Goal: Information Seeking & Learning: Learn about a topic

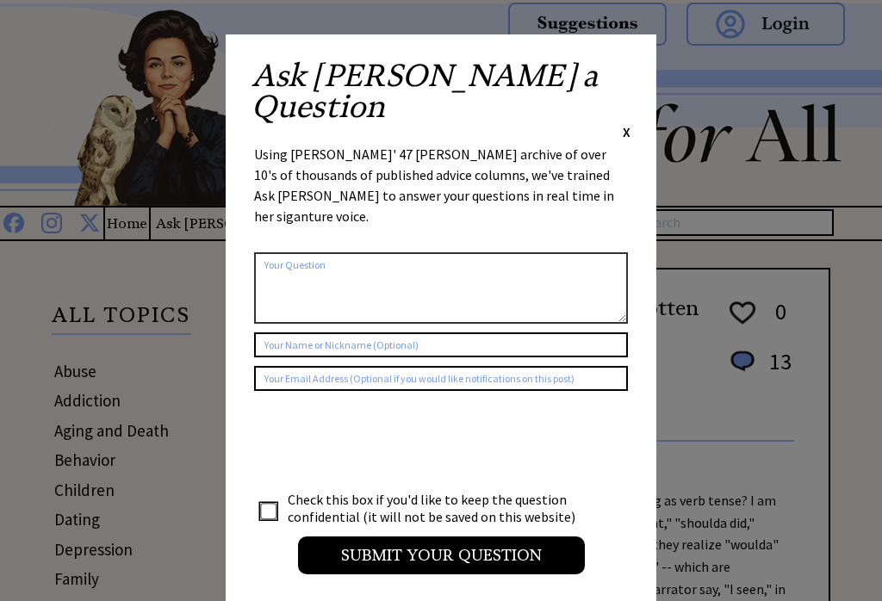
click at [623, 123] on span "X" at bounding box center [627, 131] width 8 height 17
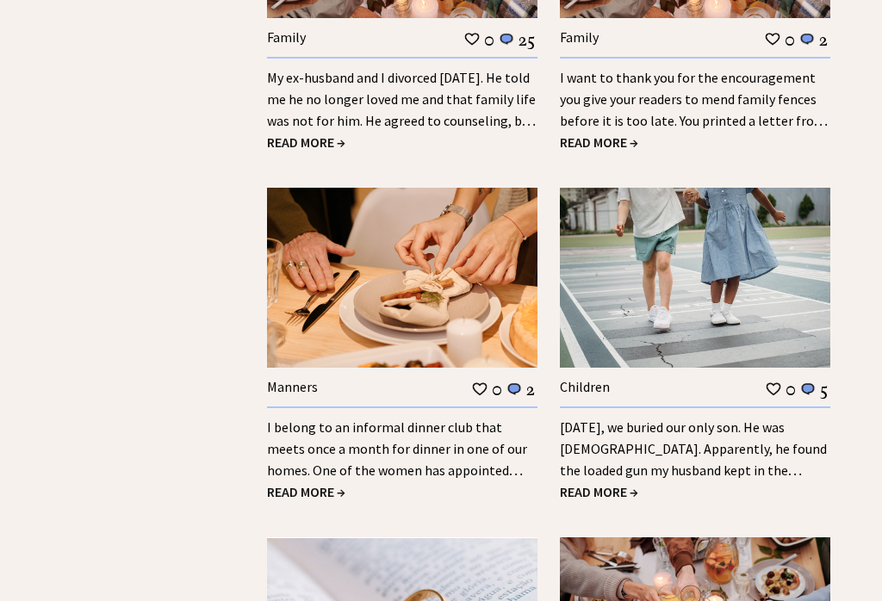
scroll to position [2310, 0]
click at [745, 419] on link "Yesterday, we buried our only son. He was 9 years old. Apparently, he found the…" at bounding box center [693, 470] width 267 height 103
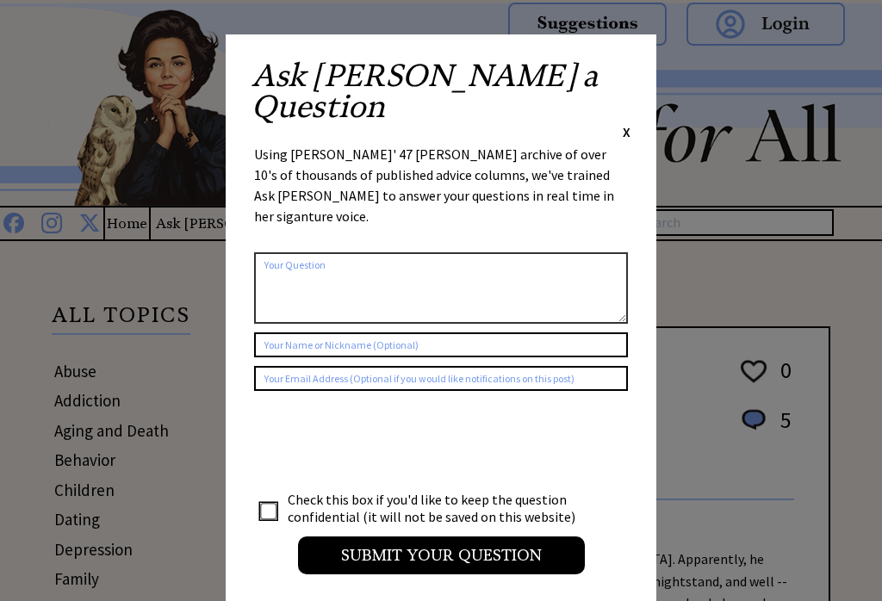
click at [630, 123] on span "X" at bounding box center [627, 131] width 8 height 17
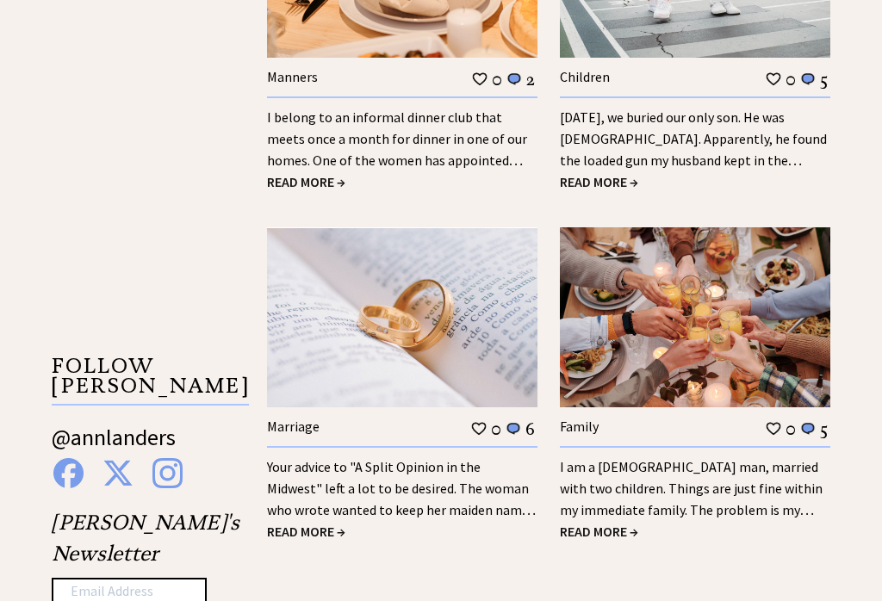
scroll to position [2620, 0]
click at [724, 459] on link "I am a [DEMOGRAPHIC_DATA] man, married with two children. Things are just fine …" at bounding box center [691, 510] width 263 height 103
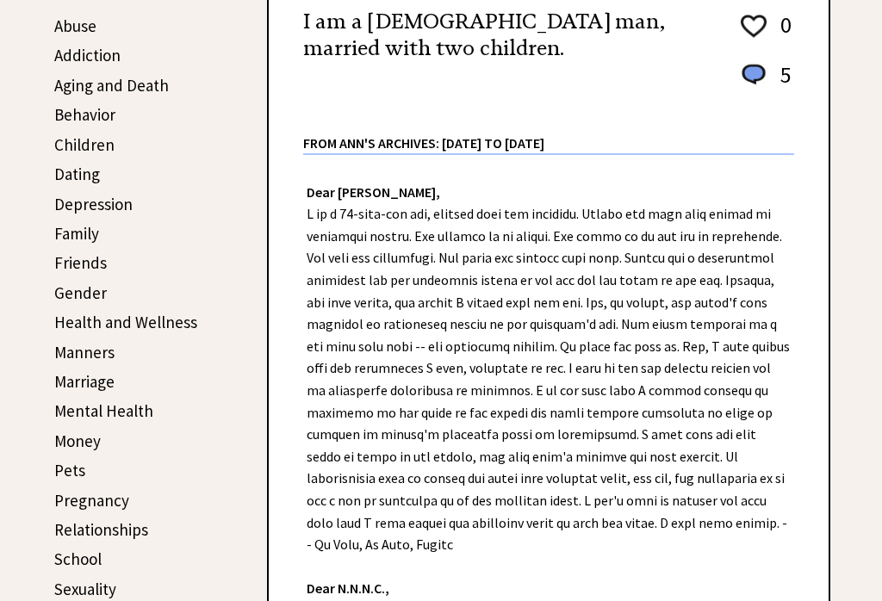
scroll to position [348, 0]
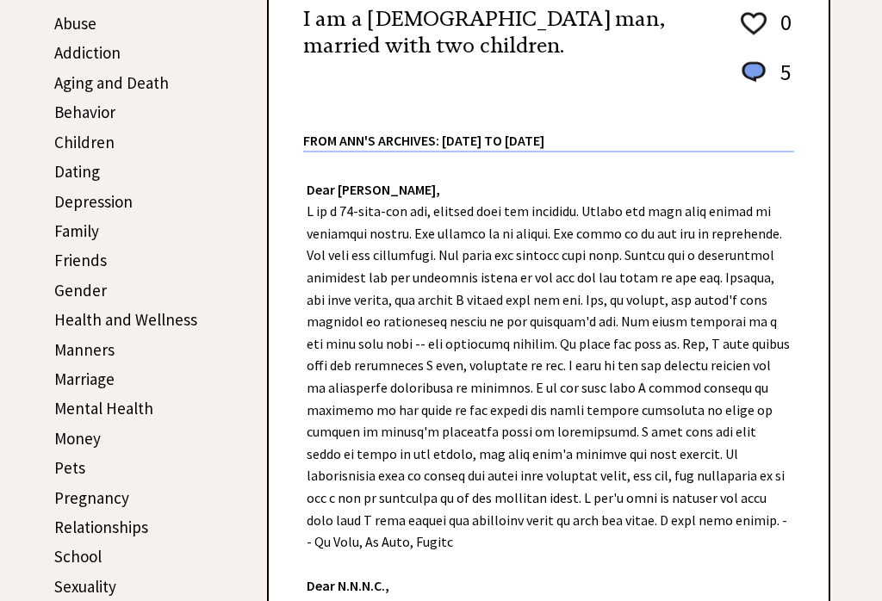
click at [801, 446] on div "Dear Ann Landers, Dear N.N.N.C., Does your mother have a hearing problem? Tell …" at bounding box center [549, 498] width 560 height 691
click at [800, 446] on div "Dear Ann Landers, Dear N.N.N.C., Does your mother have a hearing problem? Tell …" at bounding box center [549, 498] width 560 height 691
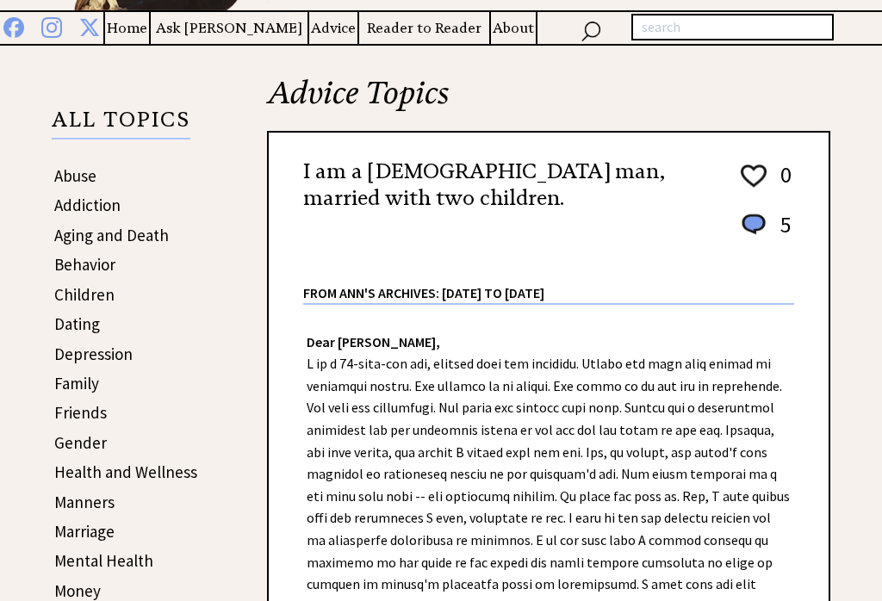
scroll to position [0, 0]
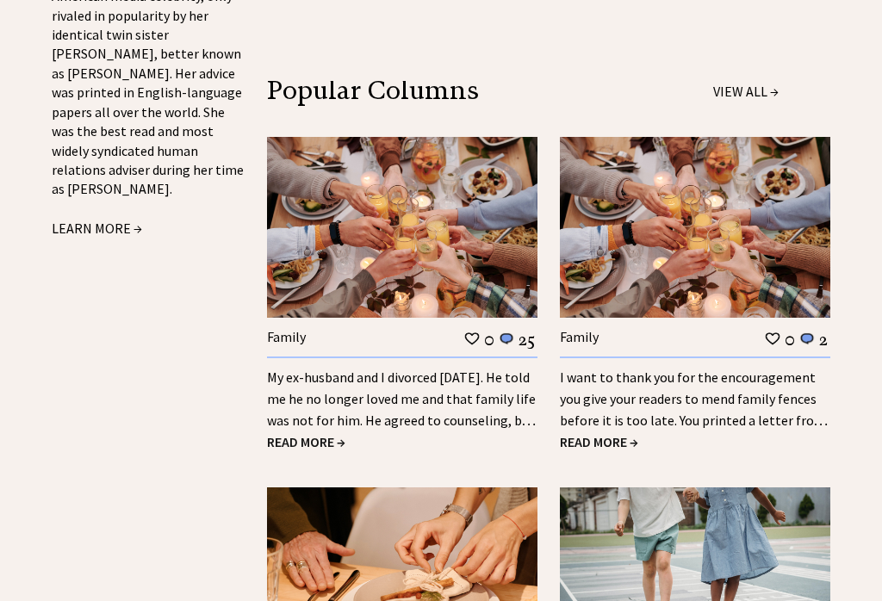
scroll to position [2010, 0]
click at [417, 370] on link "My ex-husband and I divorced [DATE]. He told me he no longer loved me and that …" at bounding box center [401, 411] width 269 height 82
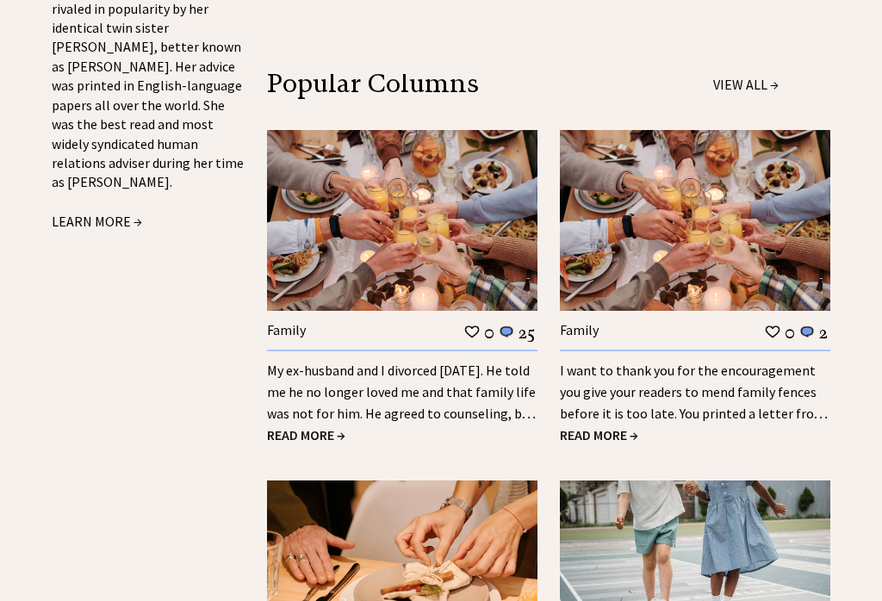
scroll to position [2067, 0]
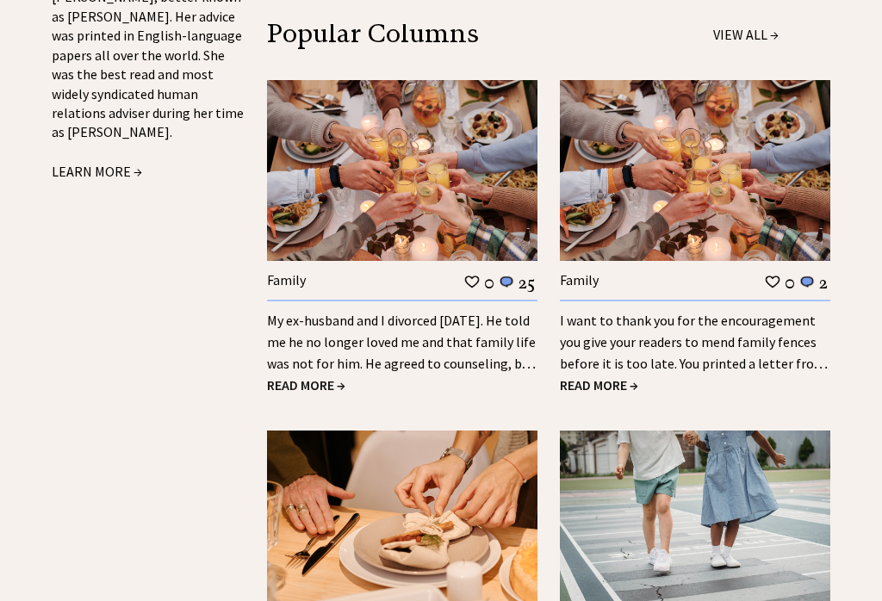
click at [787, 312] on link "I want to thank you for the encouragement you give your readers to mend family …" at bounding box center [694, 353] width 268 height 82
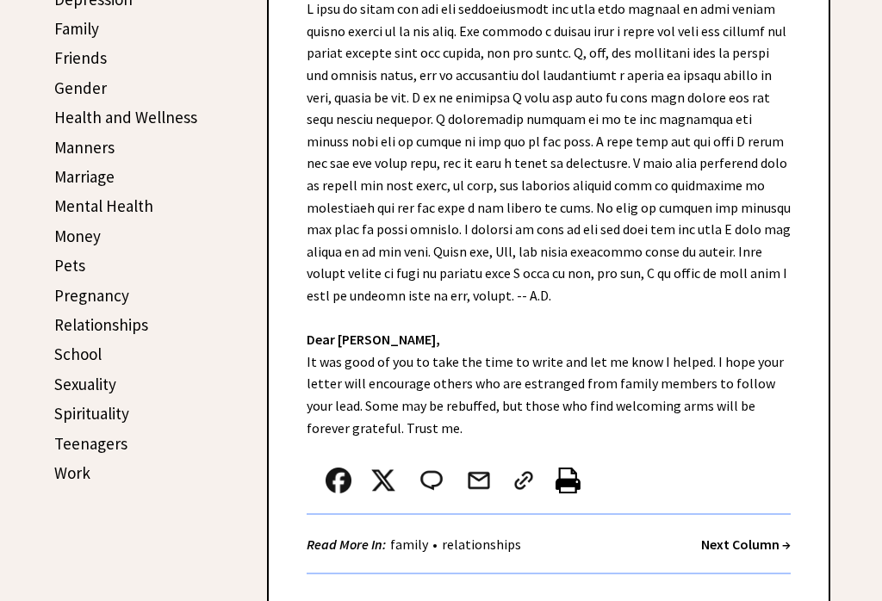
scroll to position [517, 0]
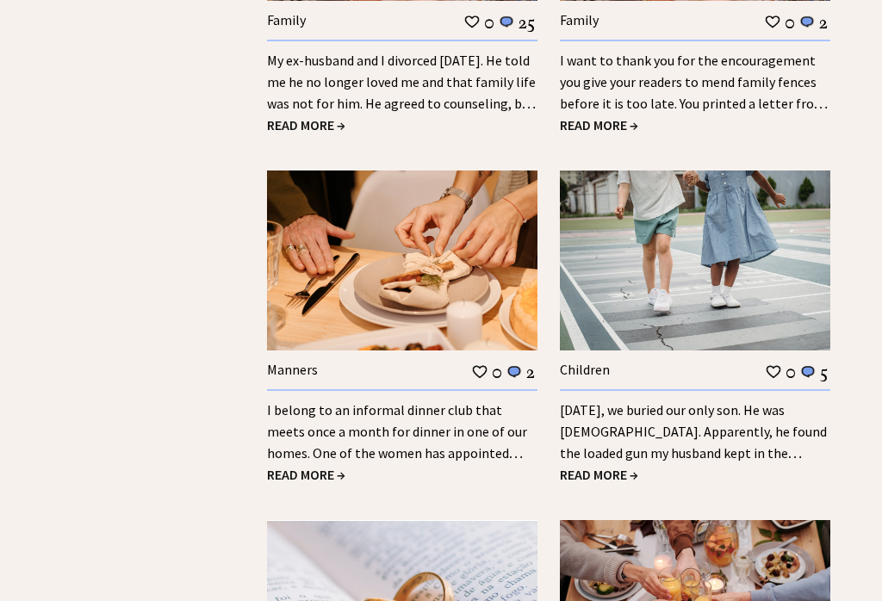
scroll to position [2234, 0]
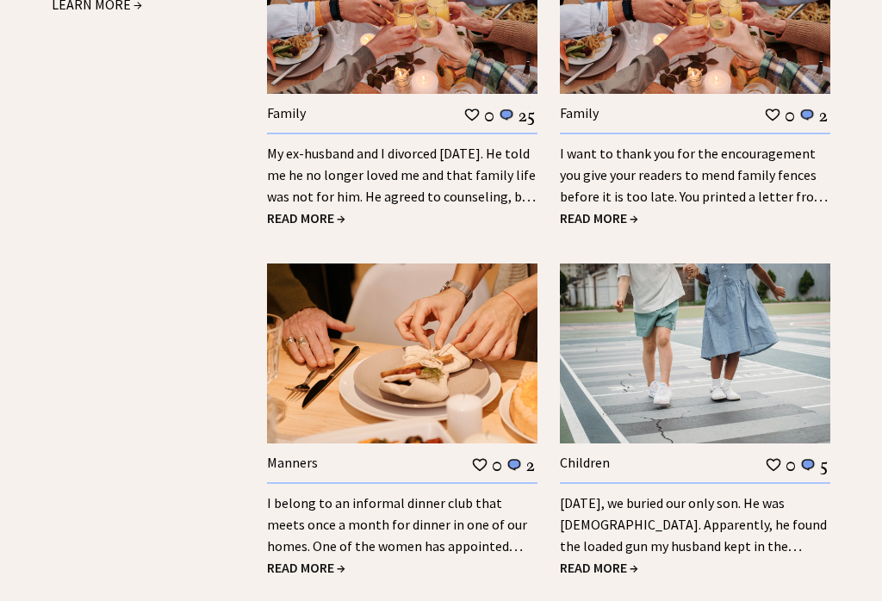
click at [460, 495] on link "I belong to an informal dinner club that meets once a month for dinner in one o…" at bounding box center [397, 536] width 260 height 82
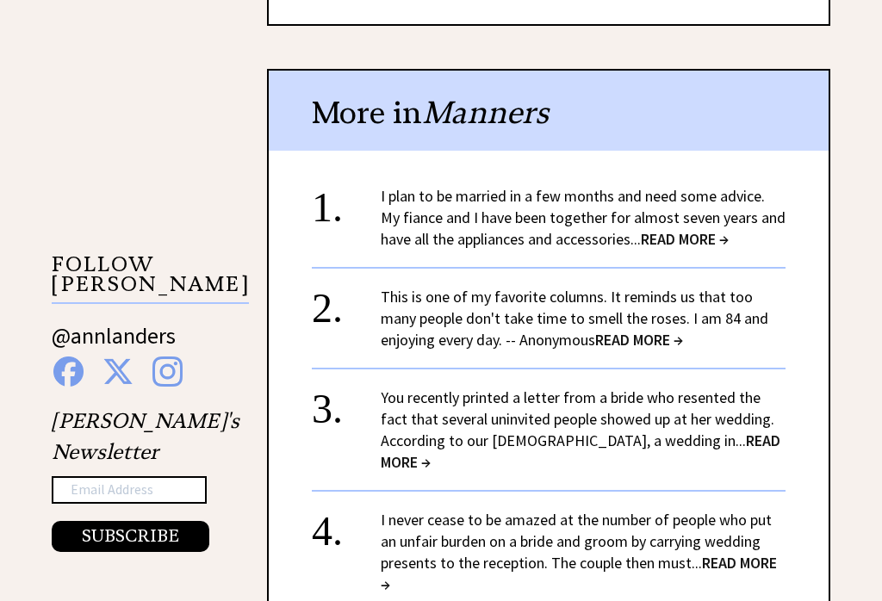
scroll to position [1425, 0]
click at [706, 388] on link "You recently printed a letter from a bride who resented the fact that several u…" at bounding box center [581, 430] width 400 height 84
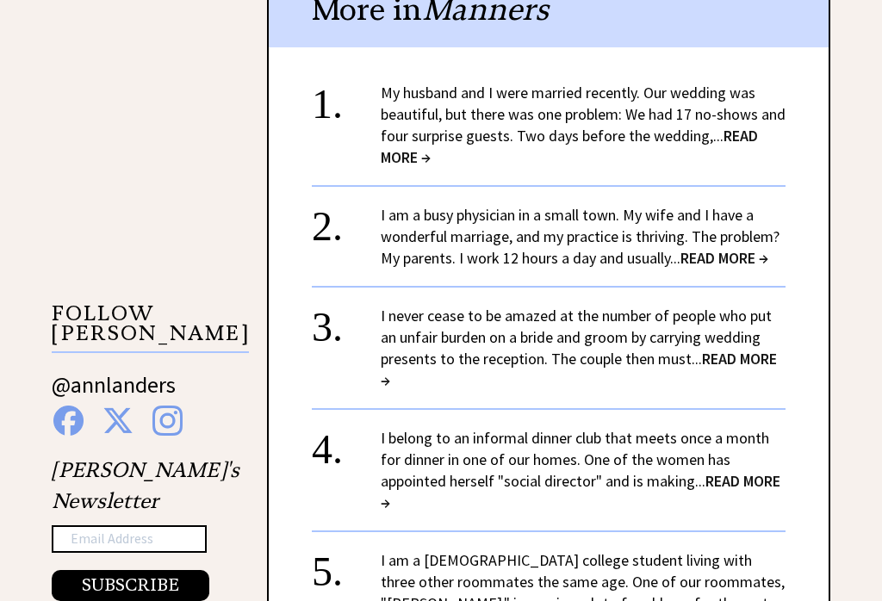
scroll to position [1376, 0]
click at [699, 83] on link "My husband and I were married recently. Our wedding was beautiful, but there wa…" at bounding box center [583, 125] width 405 height 84
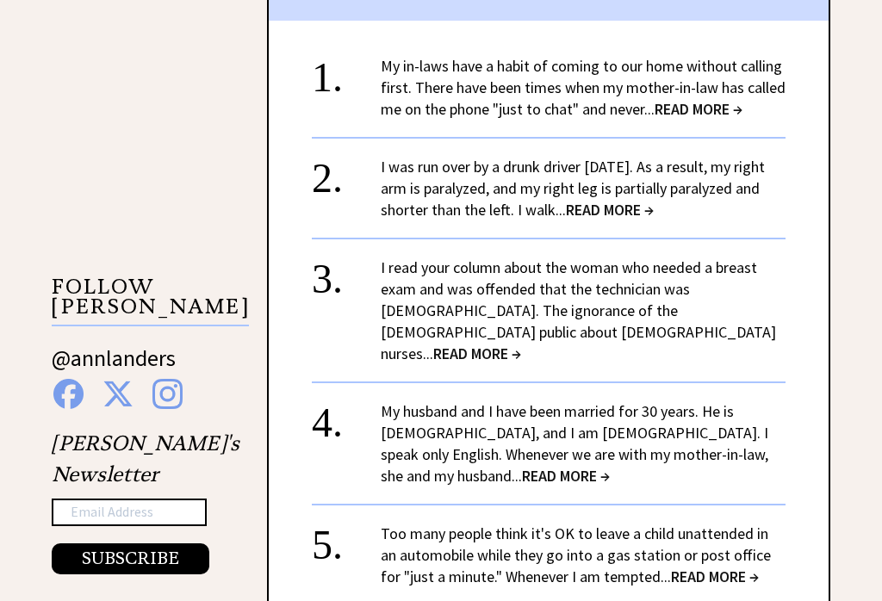
scroll to position [1403, 0]
click at [715, 402] on link "My husband and I have been married for 30 years. He is Italian, and I am Canadi…" at bounding box center [575, 444] width 388 height 84
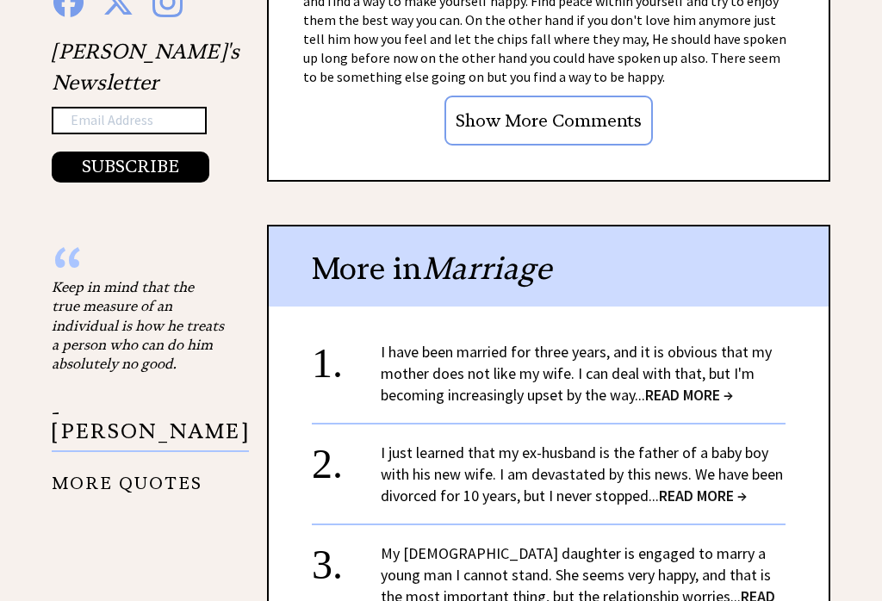
scroll to position [1796, 0]
click at [705, 341] on link "I have been married for three years, and it is obvious that my mother does not …" at bounding box center [576, 372] width 391 height 63
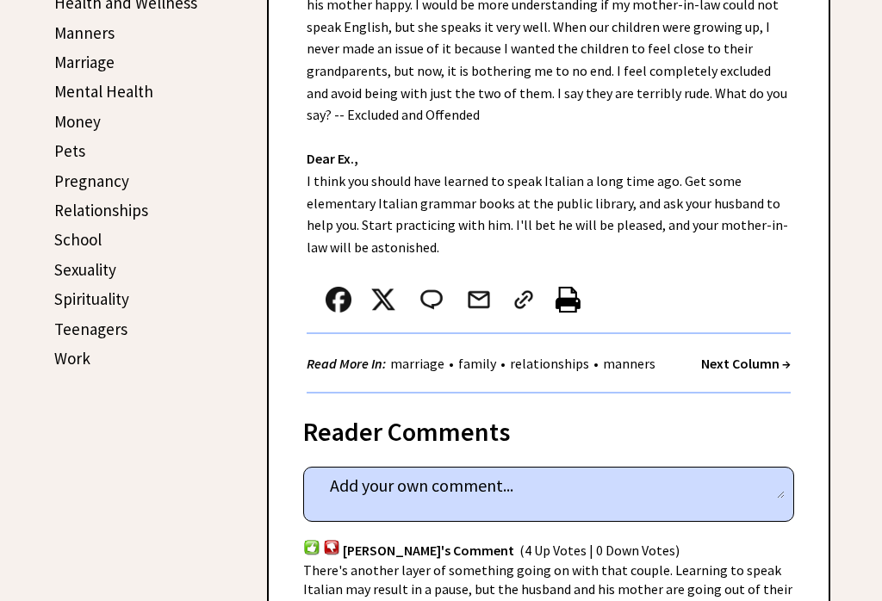
scroll to position [727, 0]
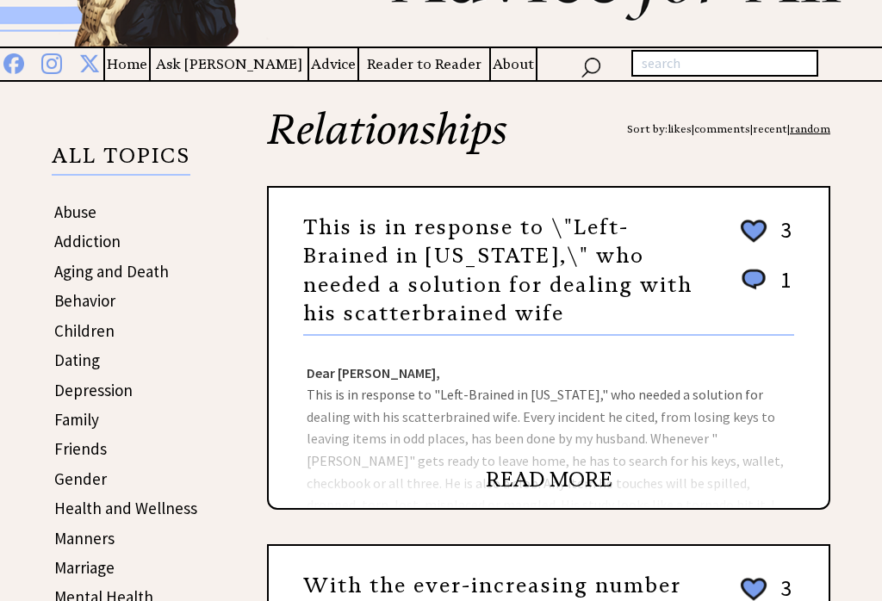
scroll to position [159, 0]
click at [606, 488] on link "READ MORE" at bounding box center [549, 480] width 127 height 26
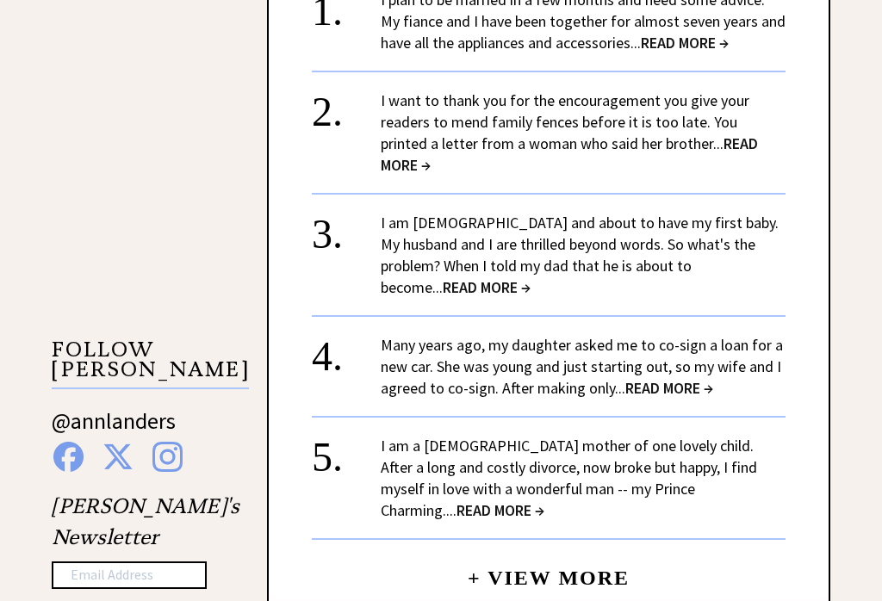
scroll to position [1343, 0]
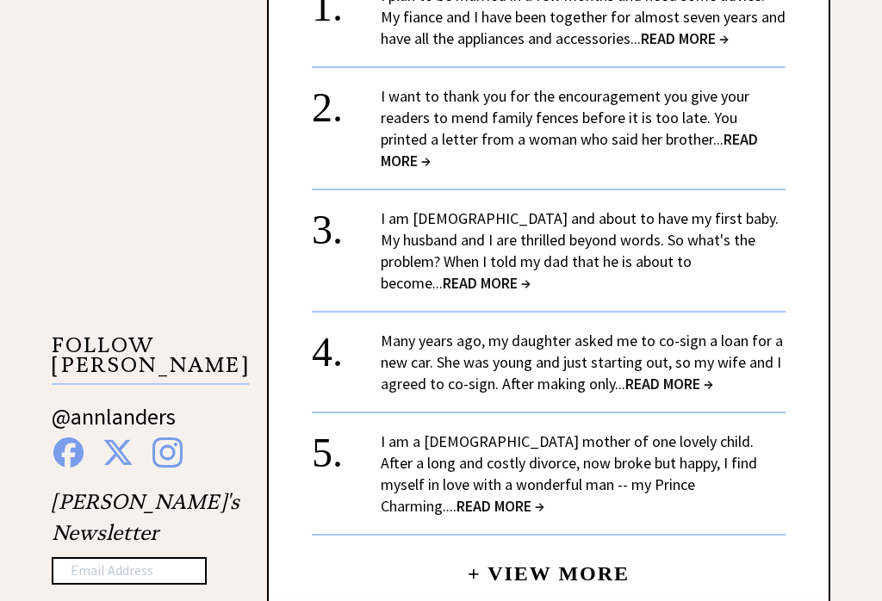
click at [714, 332] on link "Many years ago, my daughter asked me to co-sign a loan for a new car. She was y…" at bounding box center [582, 363] width 402 height 63
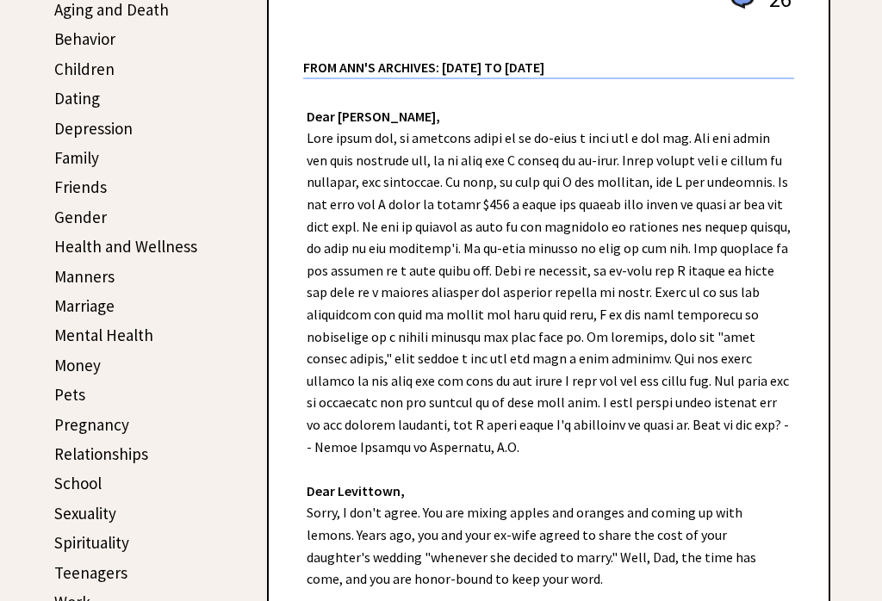
scroll to position [421, 0]
click at [767, 475] on div "Dear [PERSON_NAME], Dear [PERSON_NAME], Sorry, I don't agree. You are mixing ap…" at bounding box center [549, 413] width 560 height 669
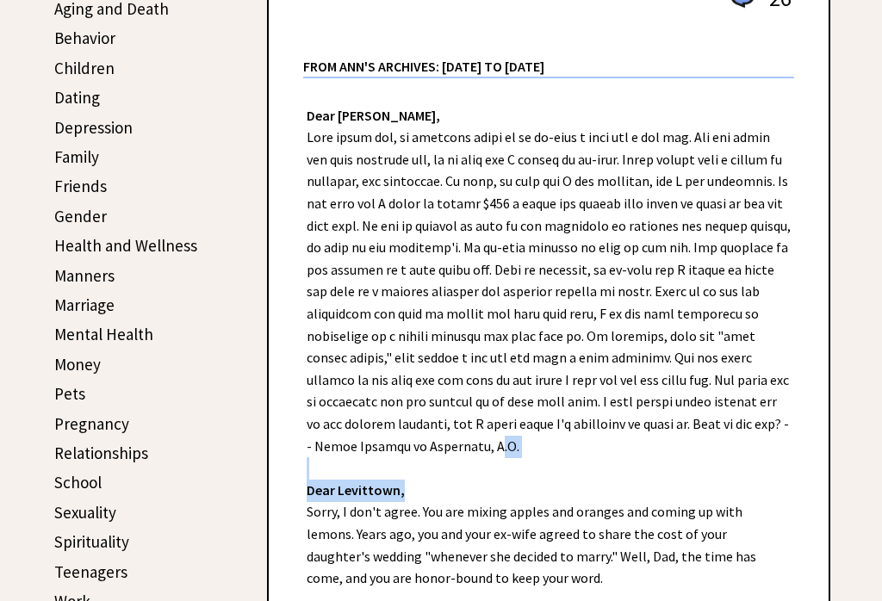
click at [750, 485] on div "Dear Ann Landers, Dear Levittown, Sorry, I don't agree. You are mixing apples a…" at bounding box center [549, 413] width 560 height 669
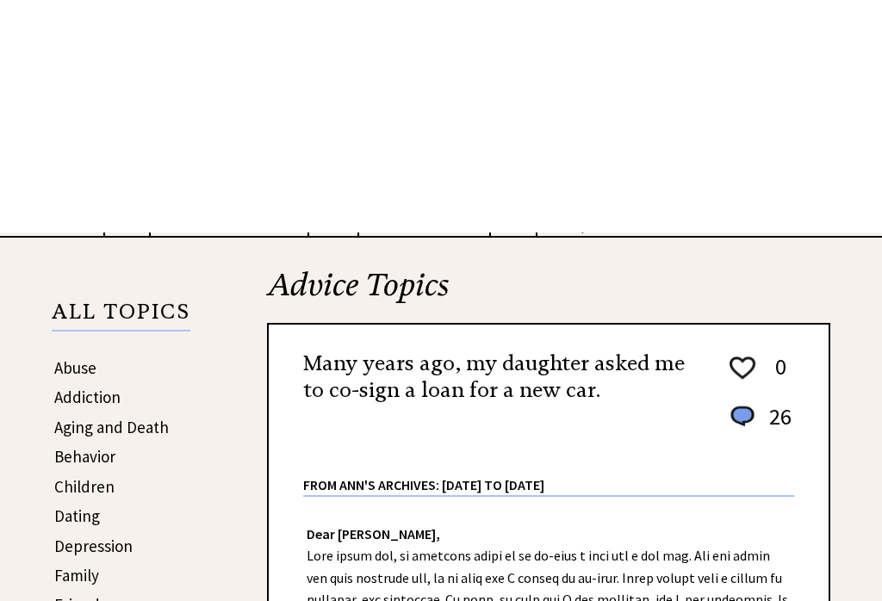
scroll to position [0, 0]
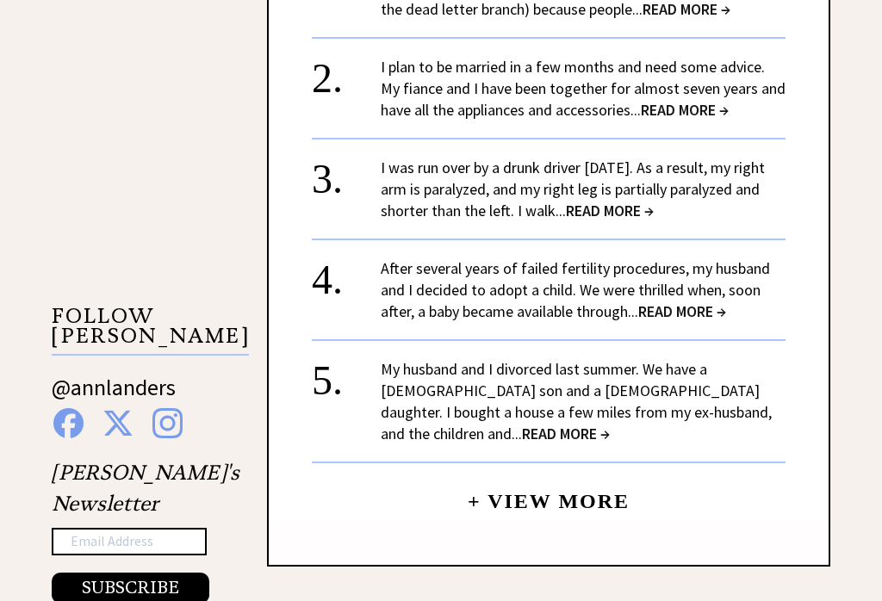
scroll to position [1374, 0]
click at [645, 282] on link "After several years of failed fertility procedures, my husband and I decided to…" at bounding box center [575, 290] width 389 height 63
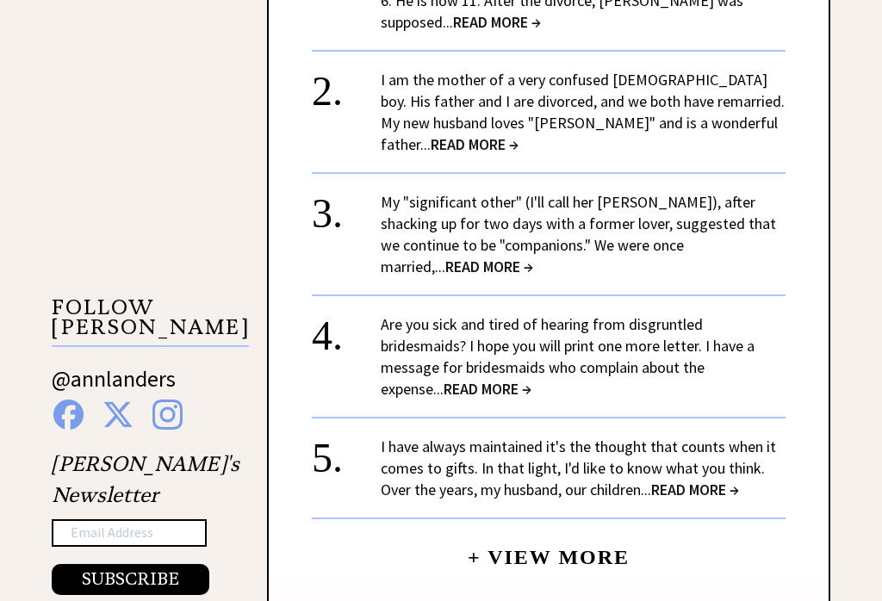
scroll to position [1382, 0]
click at [356, 452] on div "5. I have always maintained it's the thought that counts when it comes to gifts…" at bounding box center [549, 468] width 474 height 103
click at [373, 441] on div "5." at bounding box center [346, 452] width 69 height 32
click at [701, 480] on span "READ MORE →" at bounding box center [695, 490] width 88 height 20
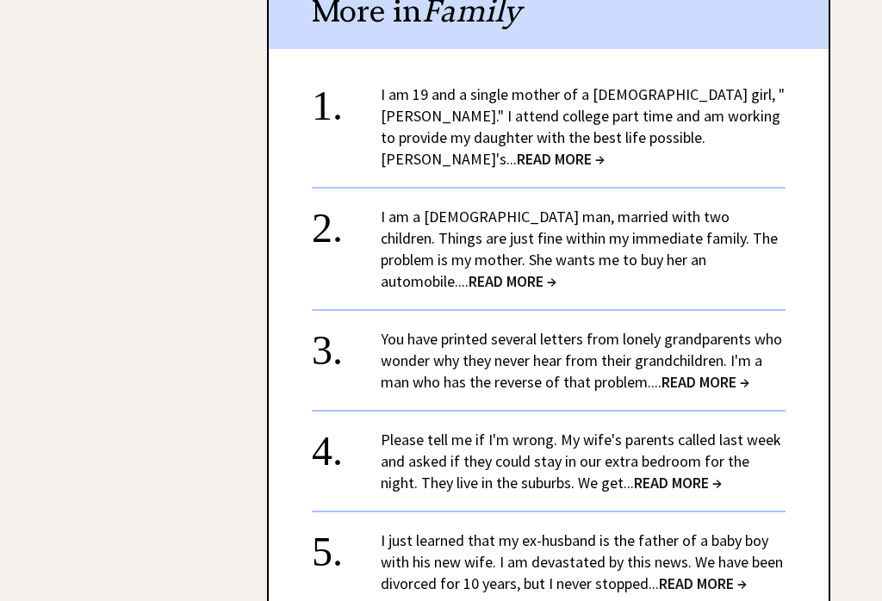
scroll to position [2338, 0]
click at [397, 106] on link "I am 19 and a single mother of a 1-year-old girl, "Amanda." I attend college pa…" at bounding box center [583, 126] width 404 height 84
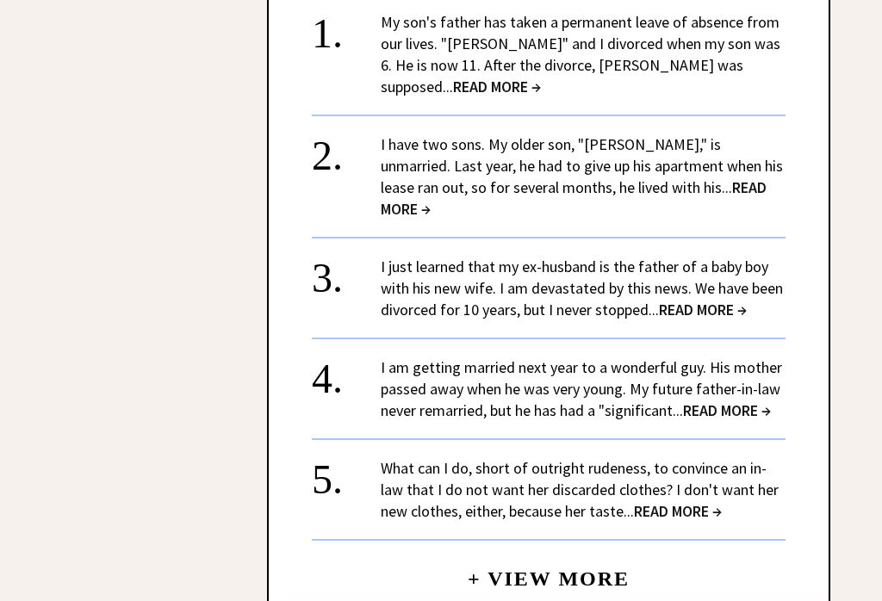
scroll to position [2414, 0]
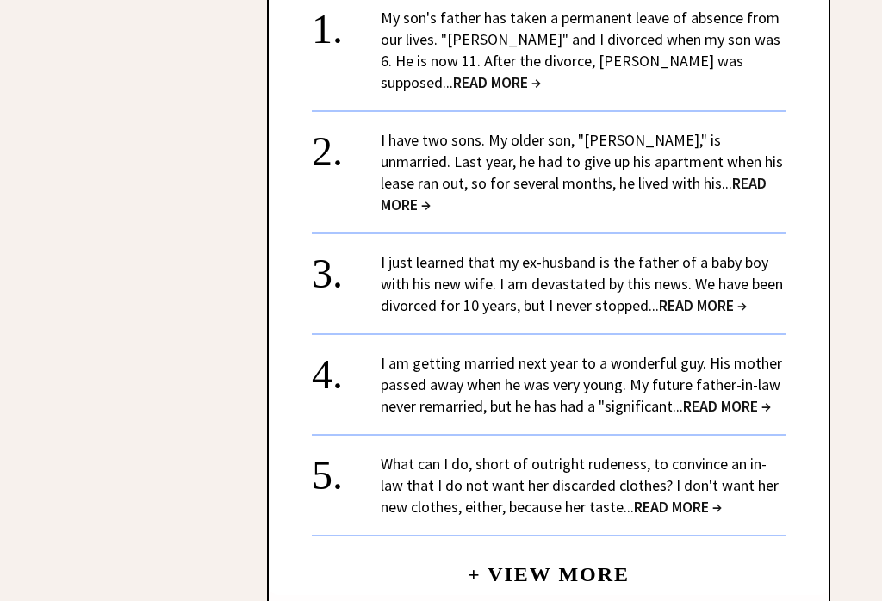
click at [397, 253] on link "I just learned that my ex-husband is the father of a baby boy with his new wife…" at bounding box center [582, 284] width 402 height 63
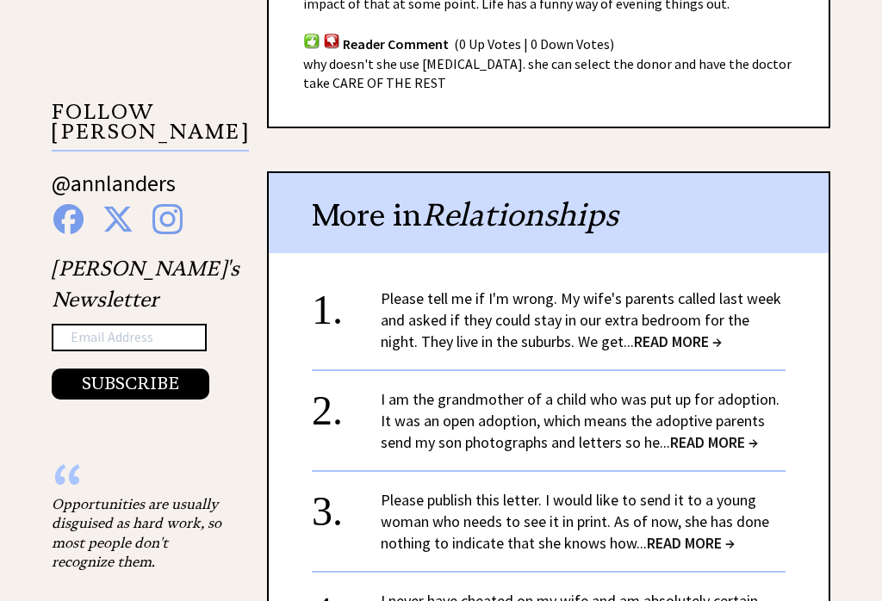
scroll to position [1587, 0]
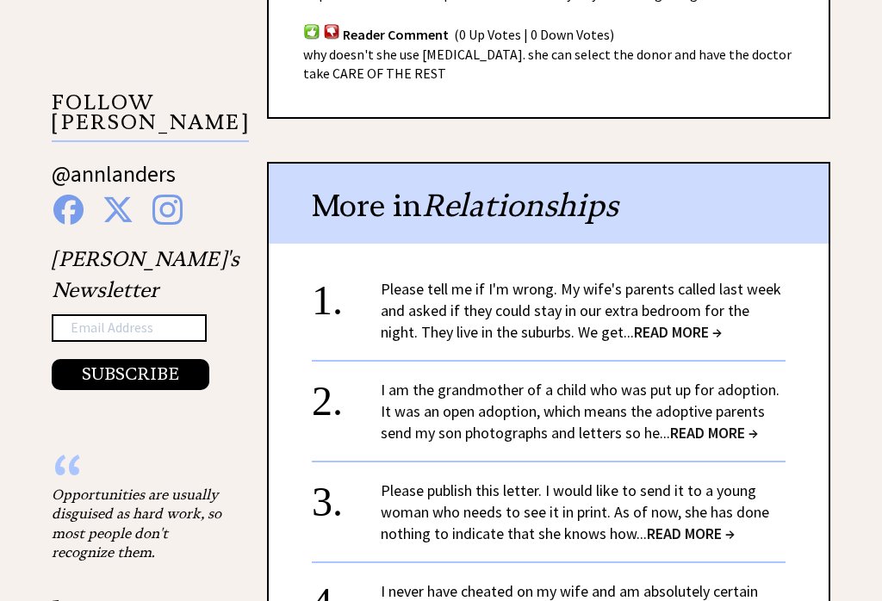
click at [397, 287] on link "Please tell me if I'm wrong. My wife's parents called last week and asked if th…" at bounding box center [581, 310] width 401 height 63
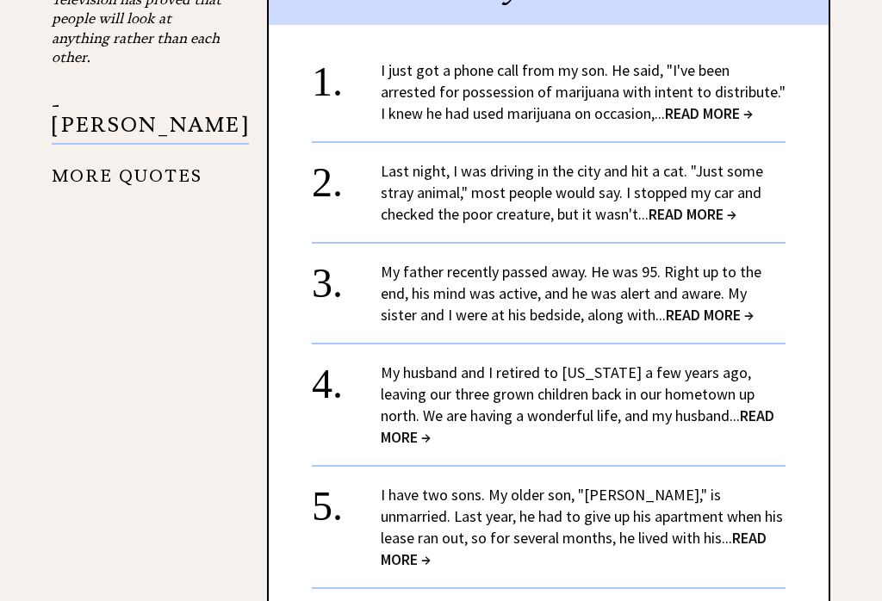
scroll to position [2088, 0]
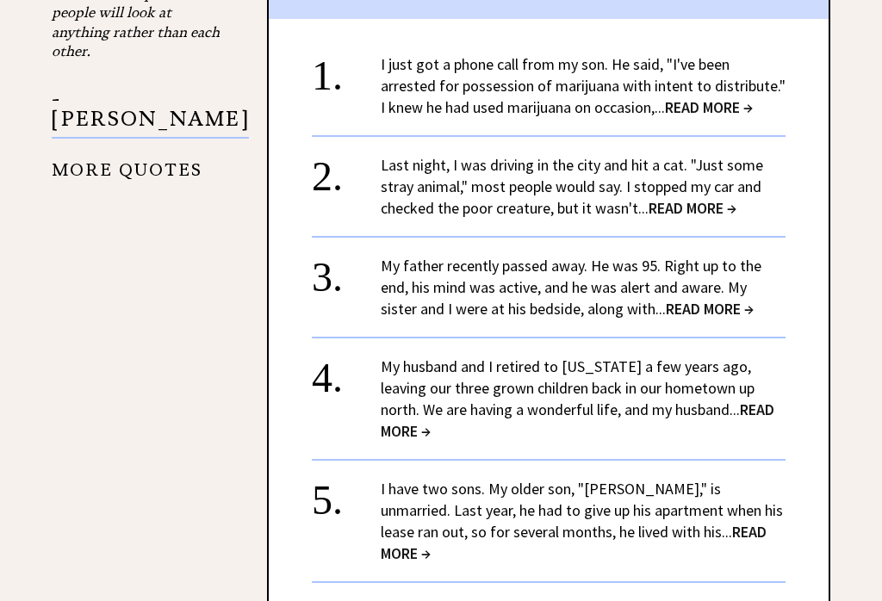
click at [456, 305] on link "My father recently passed away. He was 95. Right up to the end, his mind was ac…" at bounding box center [571, 288] width 381 height 63
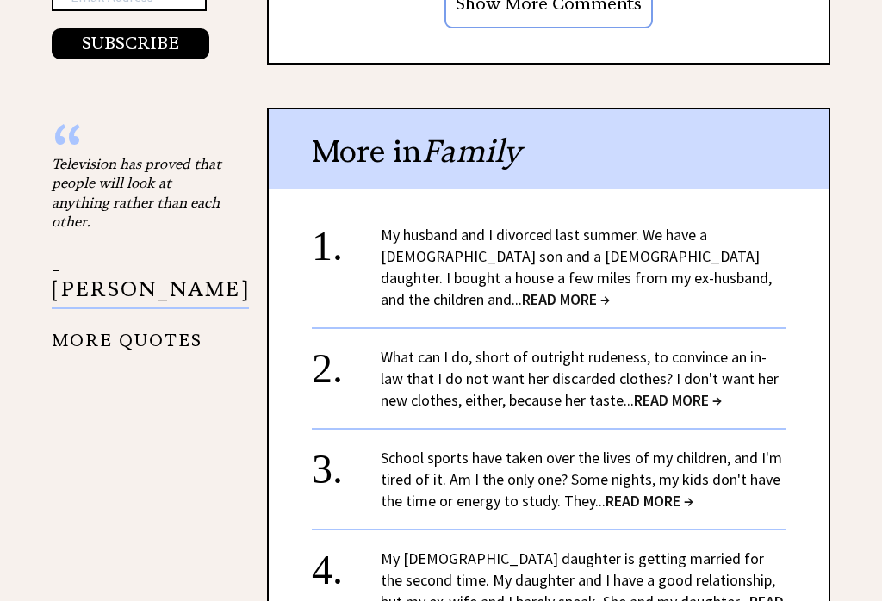
scroll to position [1926, 0]
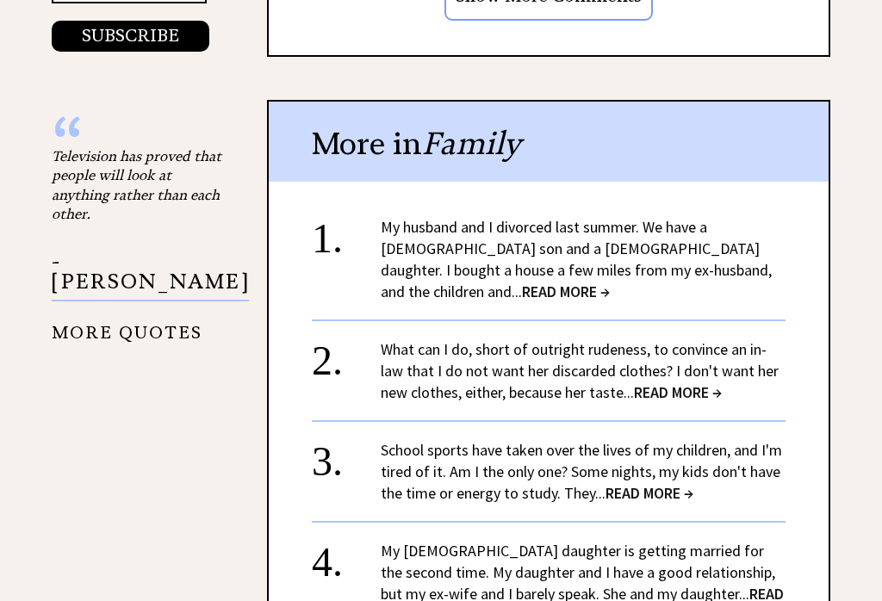
click at [416, 224] on link "My husband and I divorced last summer. We have a 9-year-old son and a 6-year-ol…" at bounding box center [576, 259] width 391 height 84
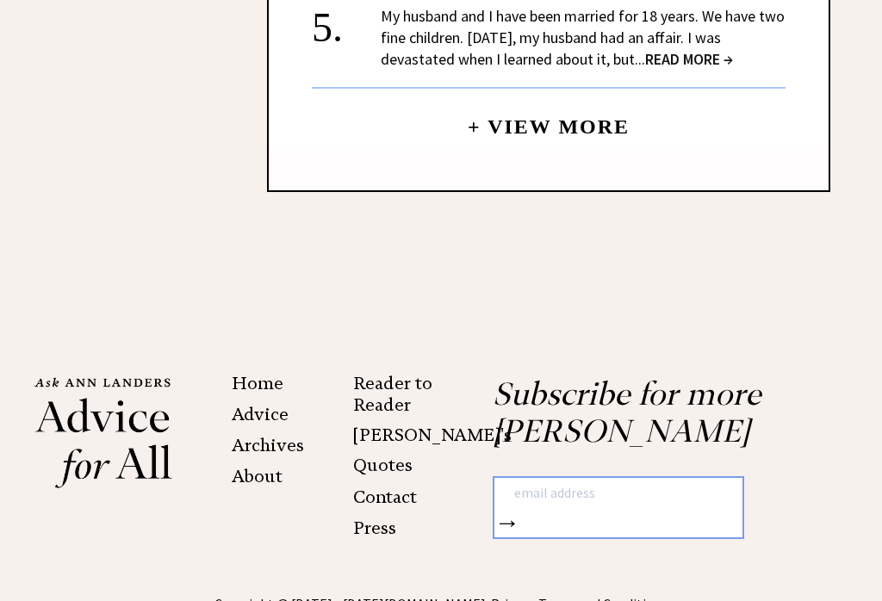
scroll to position [2216, 0]
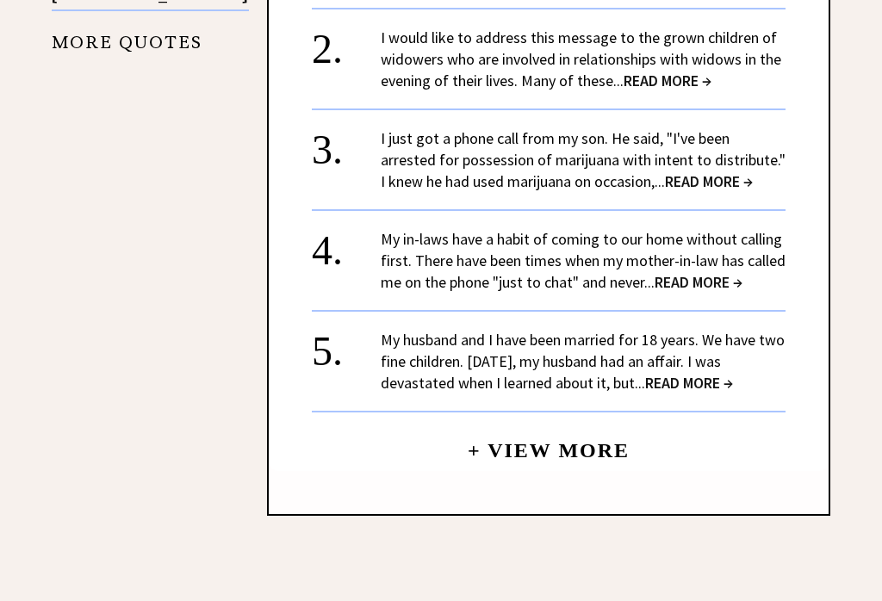
click at [476, 372] on link "My husband and I have been married for 18 years. We have two fine children. Fiv…" at bounding box center [583, 361] width 404 height 63
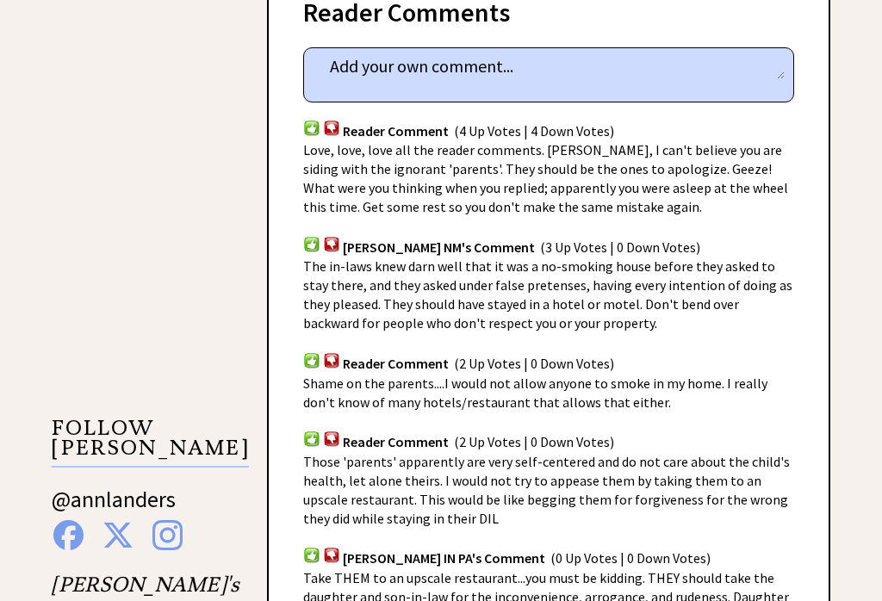
scroll to position [2094, 0]
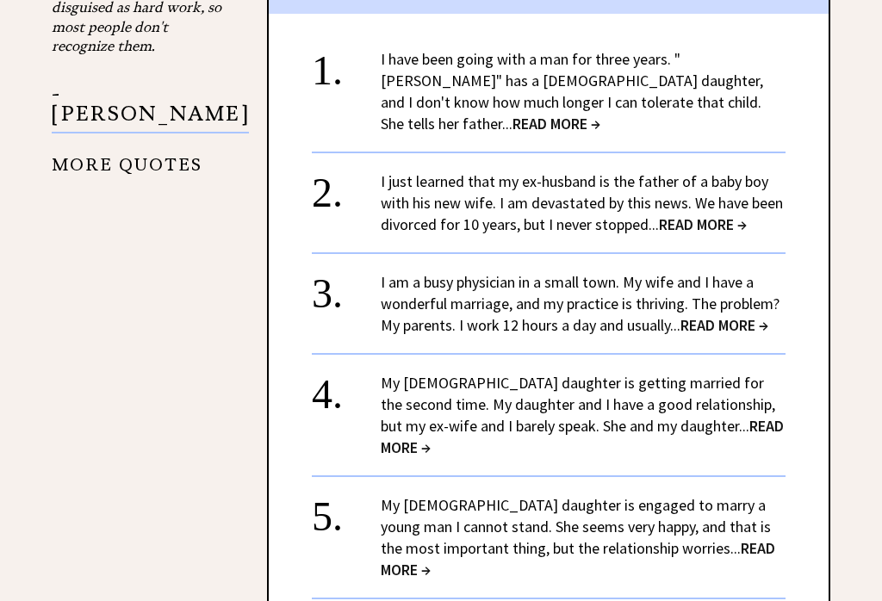
click at [408, 72] on link "I have been going with a man for three years. "Jerome" has a 5-year-old daughte…" at bounding box center [572, 91] width 383 height 84
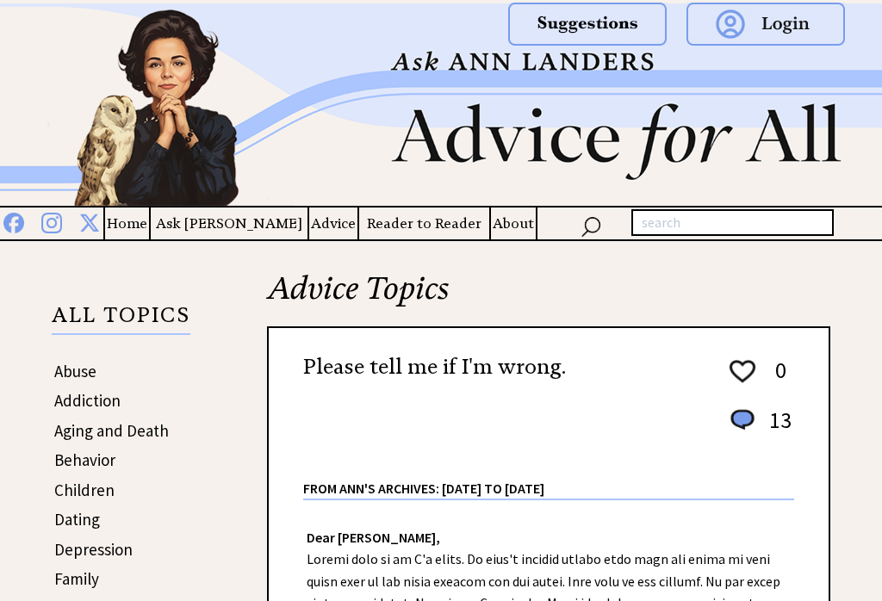
scroll to position [2121, 0]
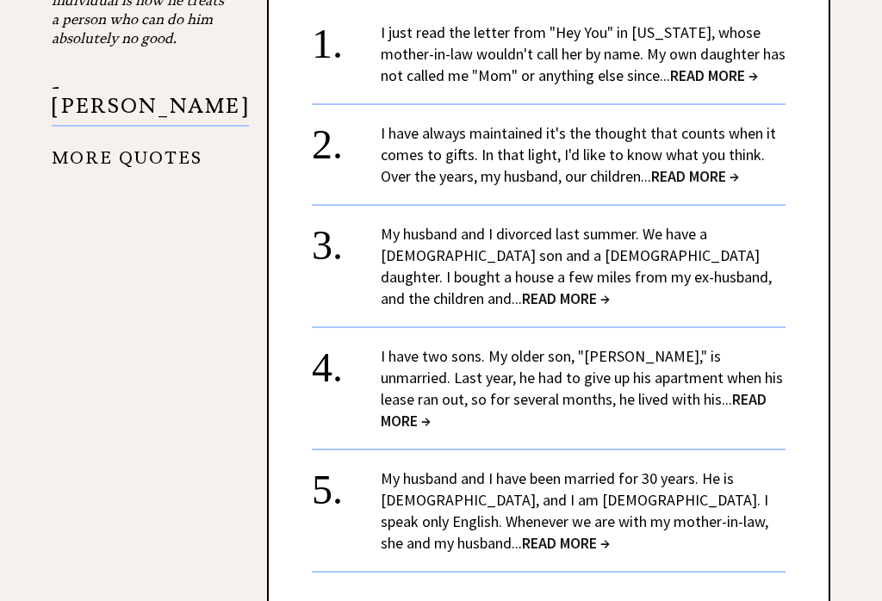
click at [479, 350] on link "I have two sons. My older son, "[PERSON_NAME]," is unmarried. Last year, he had…" at bounding box center [582, 388] width 402 height 84
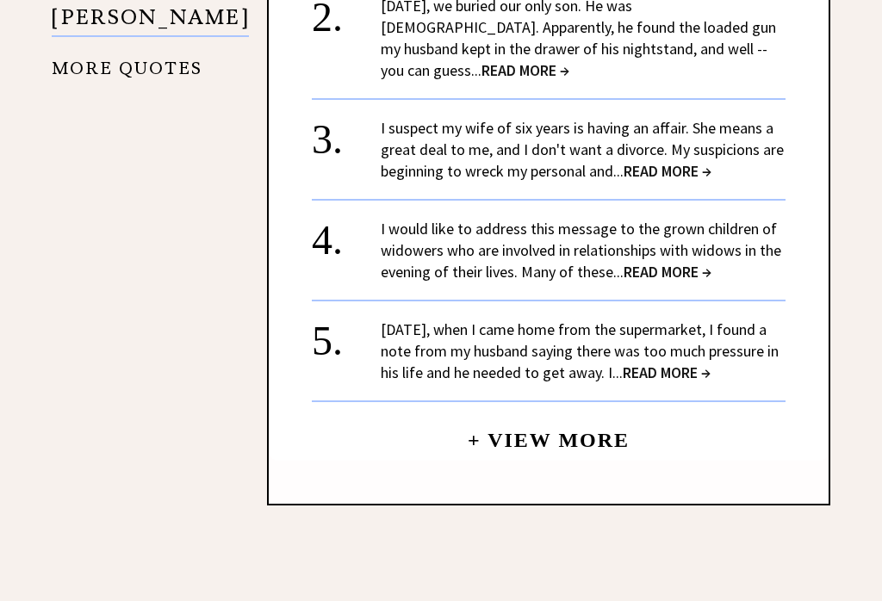
scroll to position [2278, 0]
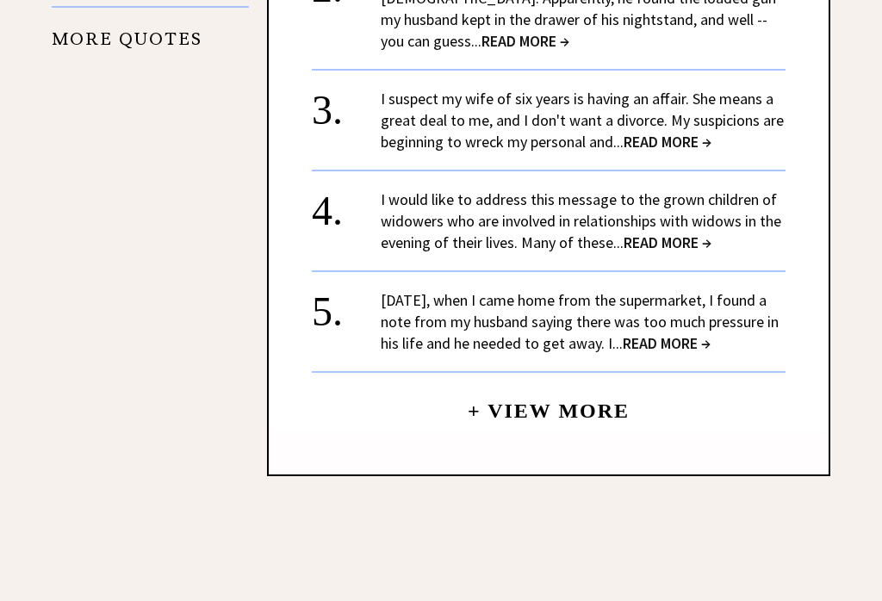
click at [489, 339] on link "[DATE], when I came home from the supermarket, I found a note from my husband s…" at bounding box center [580, 321] width 398 height 63
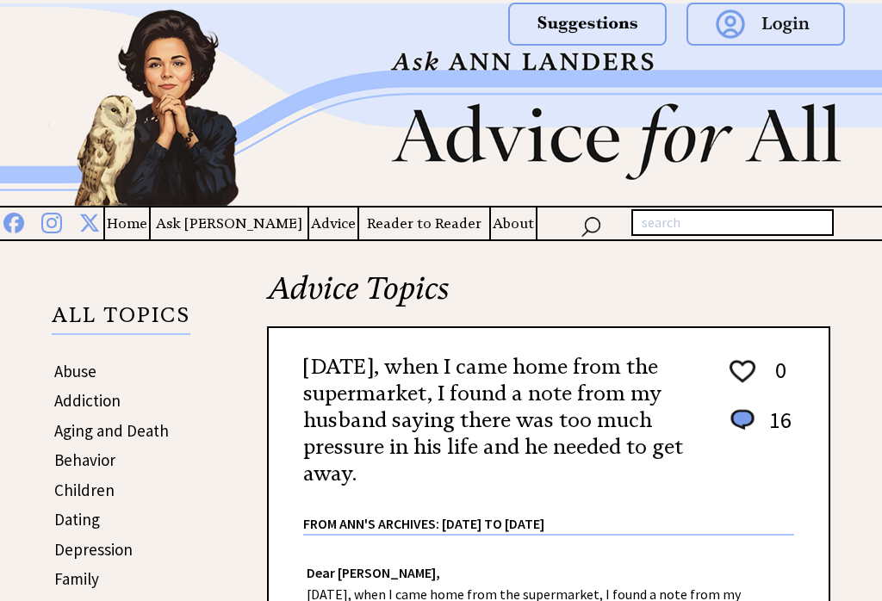
scroll to position [347, 0]
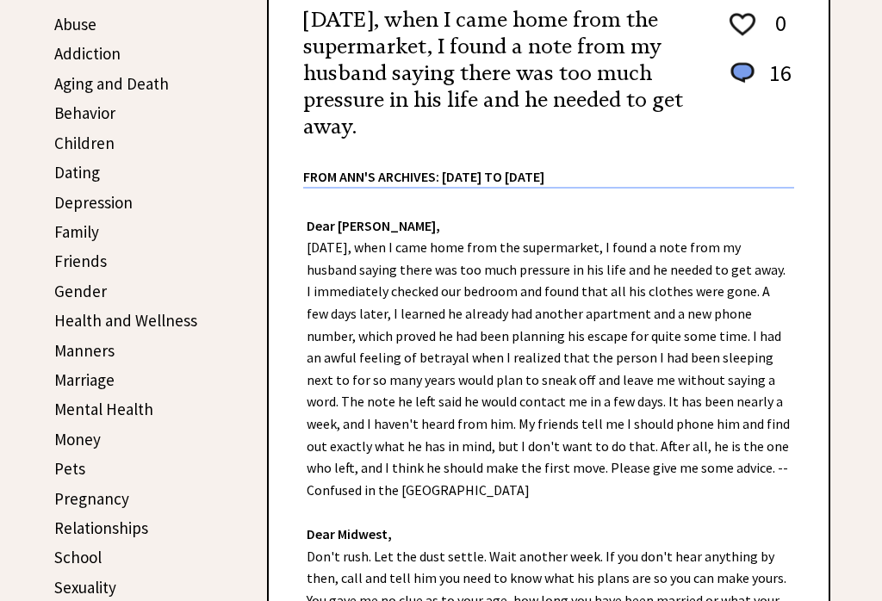
click at [798, 460] on div "Dear [PERSON_NAME], [DATE], when I came home from the supermarket, I found a no…" at bounding box center [549, 490] width 560 height 603
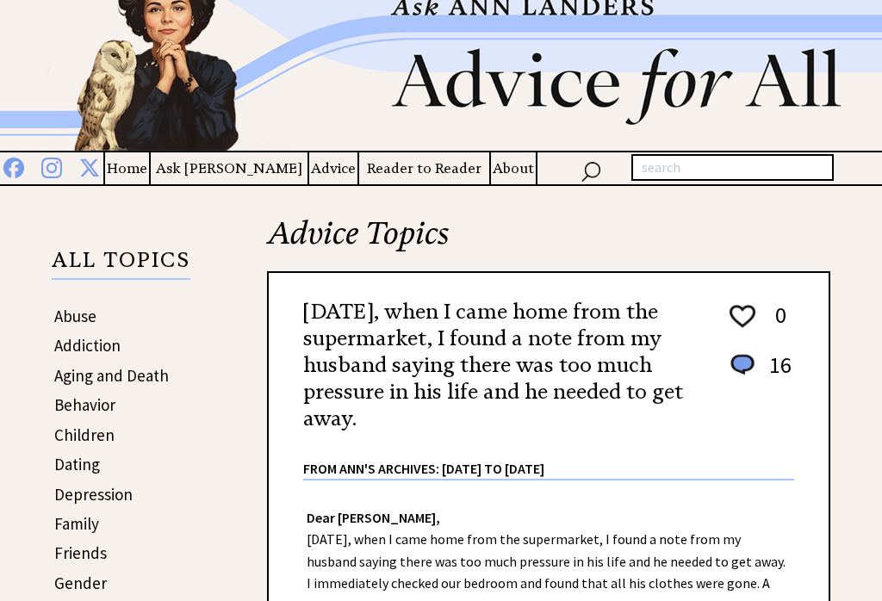
scroll to position [50, 0]
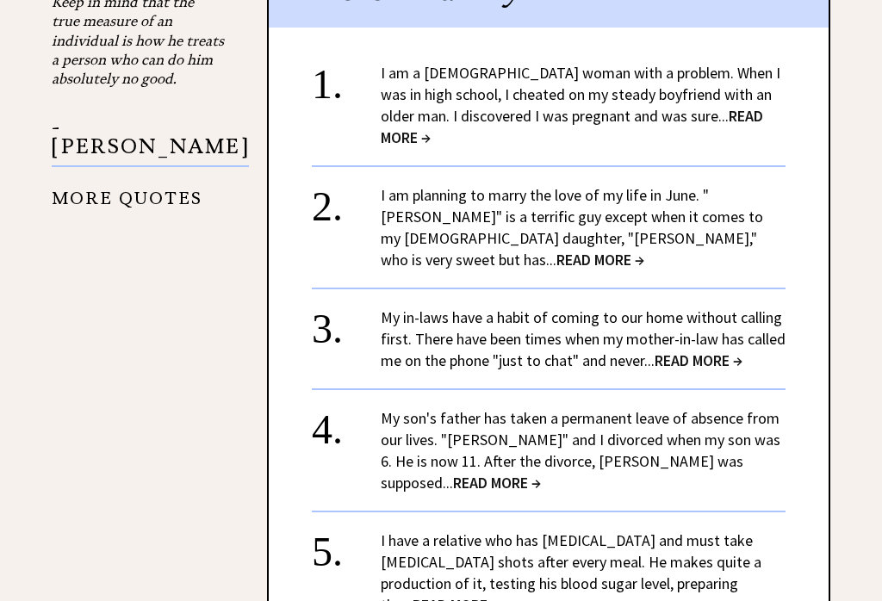
scroll to position [2080, 0]
click at [427, 188] on link "I am planning to marry the love of my life in June. "Phillip" is a terrific guy…" at bounding box center [572, 227] width 383 height 84
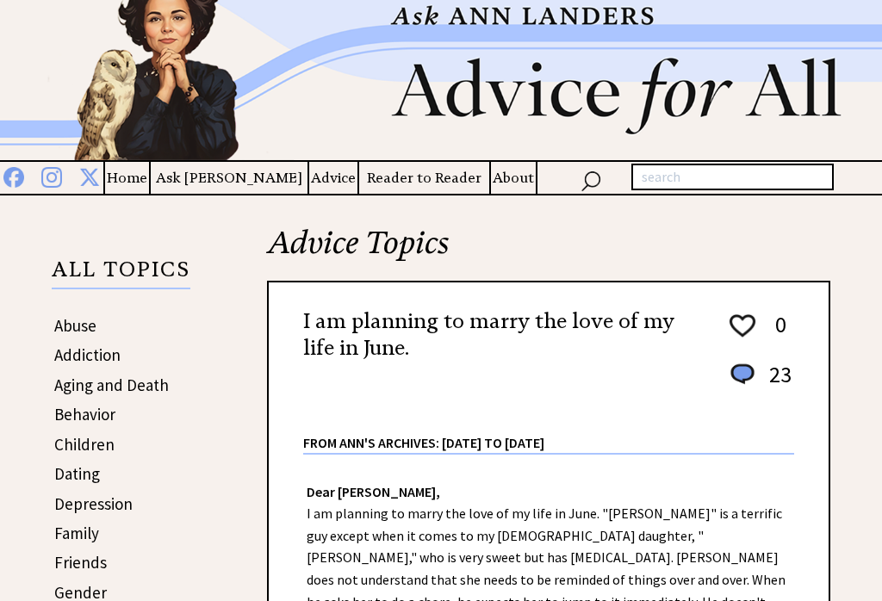
scroll to position [44, 0]
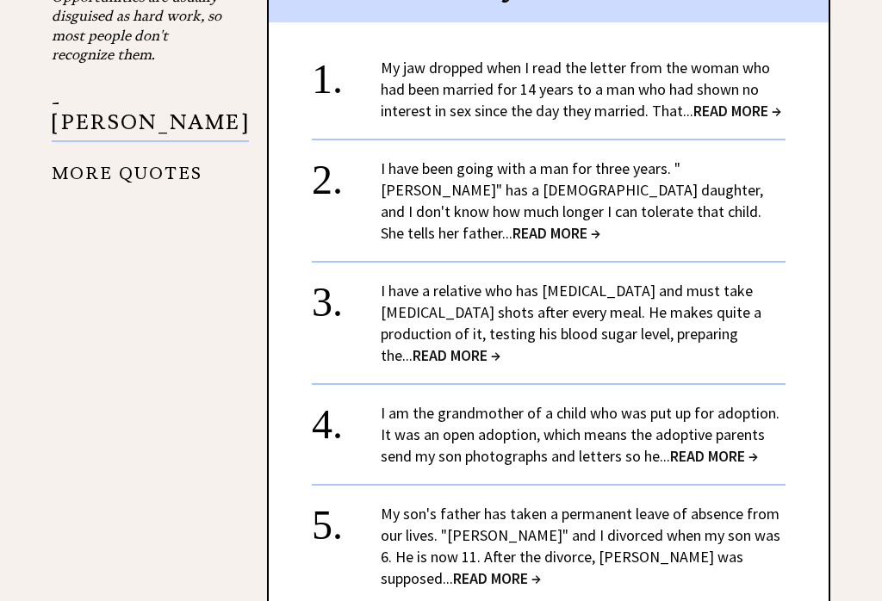
scroll to position [2091, 0]
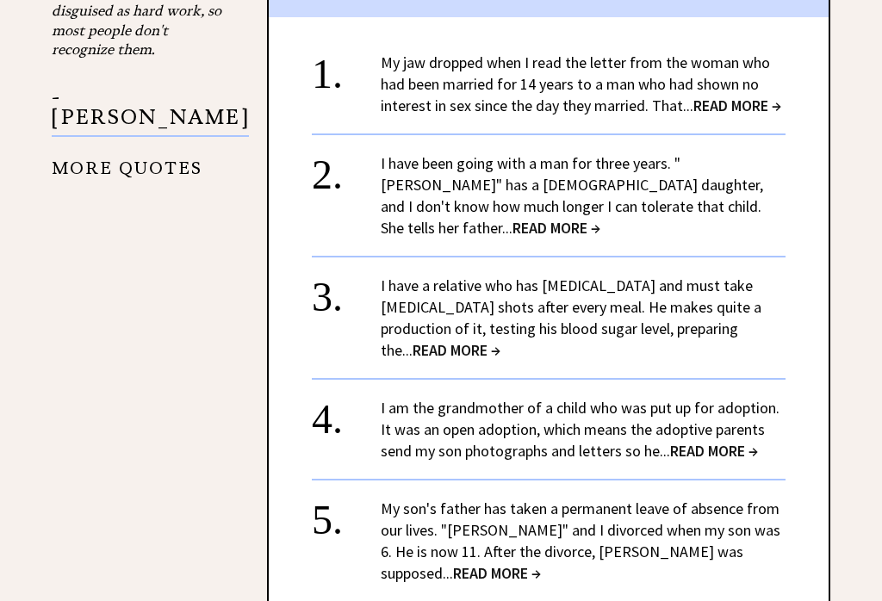
click at [446, 90] on link "My jaw dropped when I read the letter from the woman who had been married for 1…" at bounding box center [581, 84] width 401 height 63
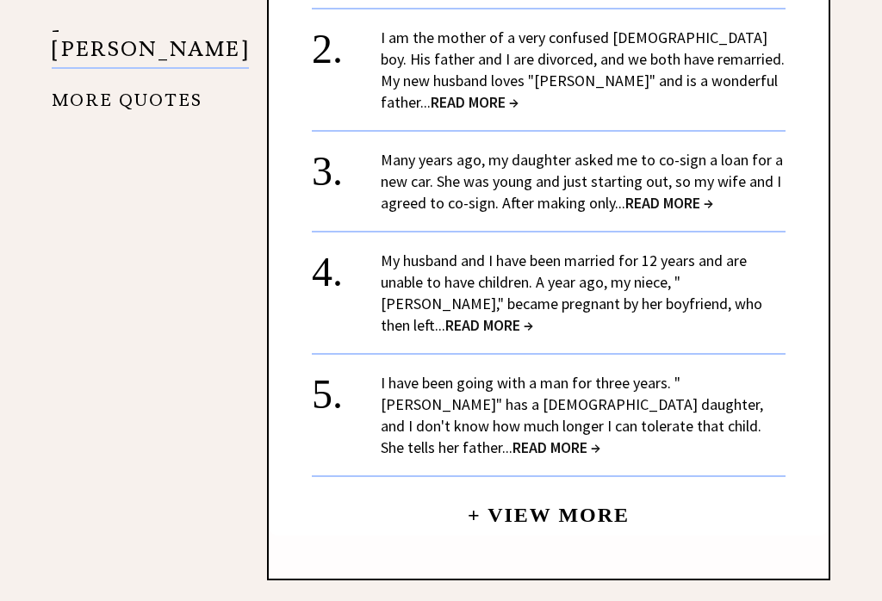
scroll to position [2139, 0]
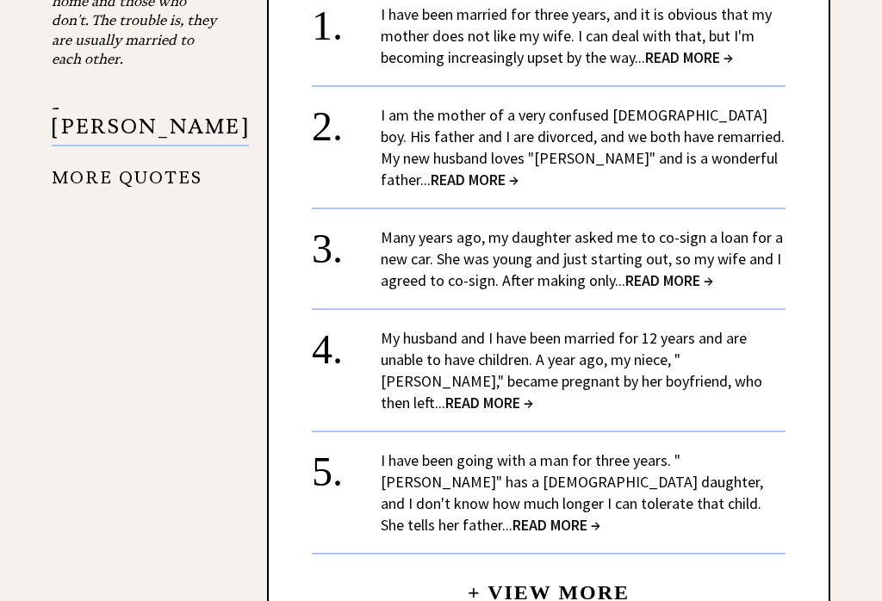
click at [462, 365] on link "My husband and I have been married for 12 years and are unable to have children…" at bounding box center [572, 370] width 382 height 84
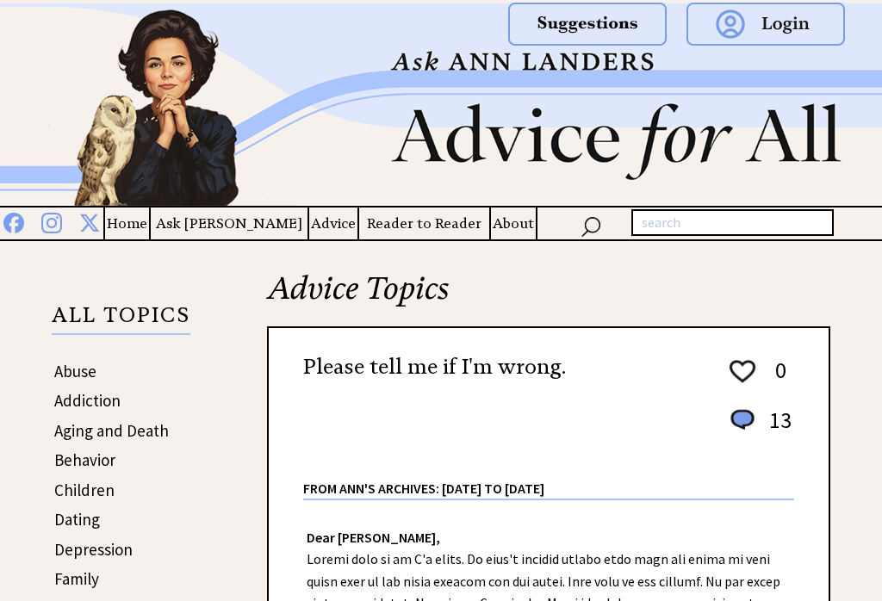
scroll to position [2165, 0]
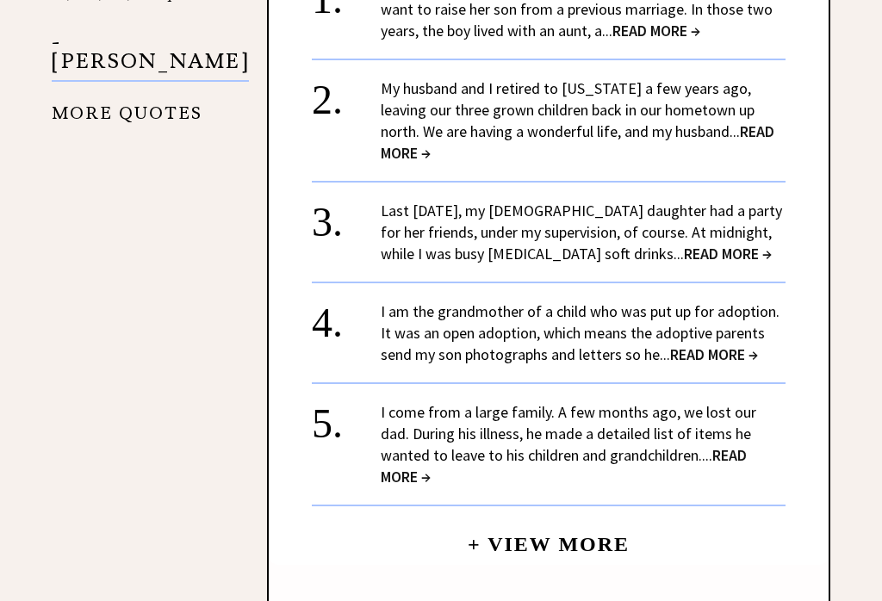
click at [485, 402] on link "I come from a large family. A few months ago, we lost our dad. During his illne…" at bounding box center [569, 444] width 376 height 84
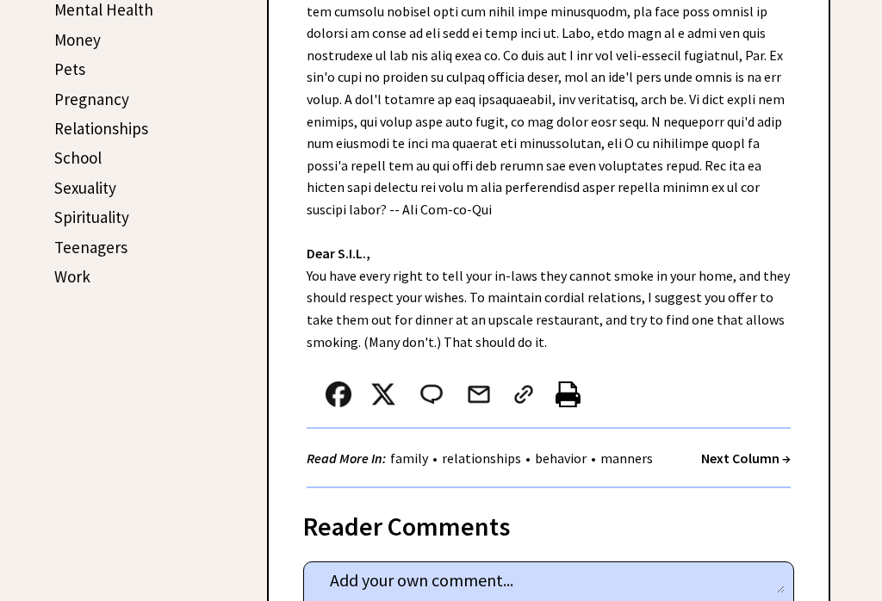
scroll to position [734, 0]
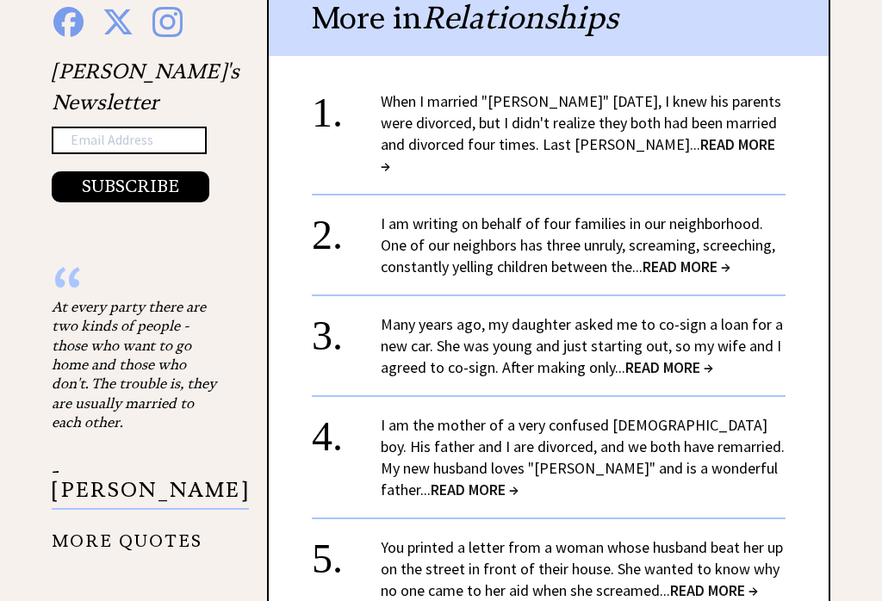
scroll to position [1800, 0]
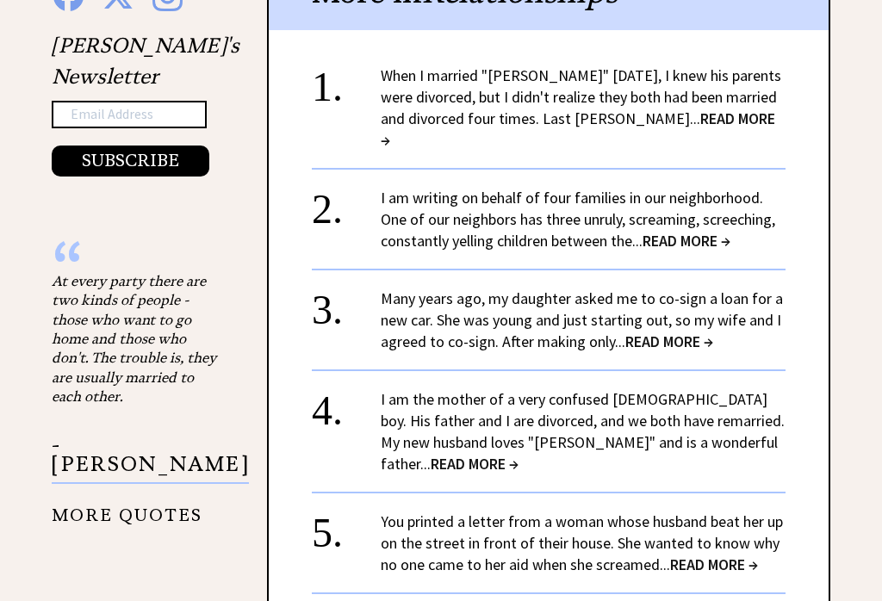
click at [492, 85] on link "When I married "Glenn" eight years ago, I knew his parents were divorced, but I…" at bounding box center [581, 108] width 401 height 84
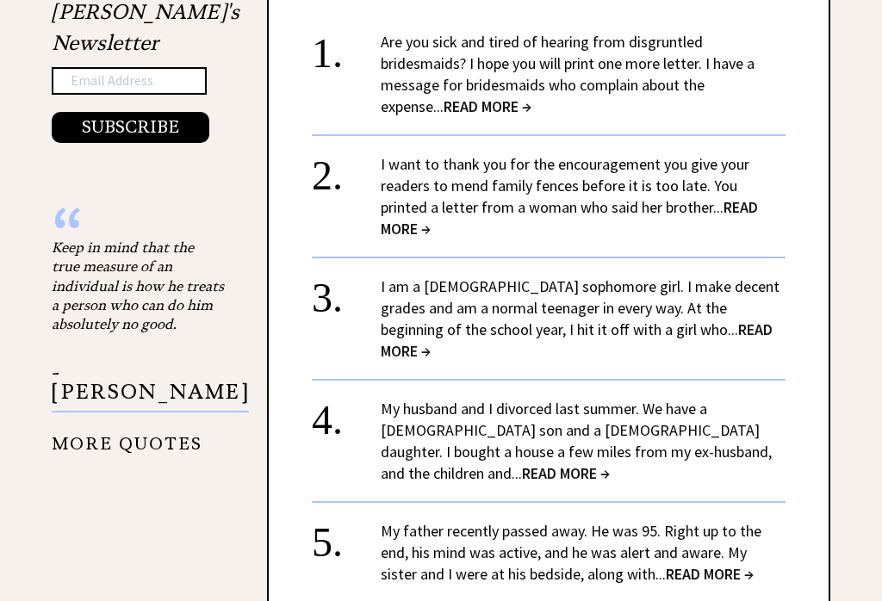
scroll to position [1832, 0]
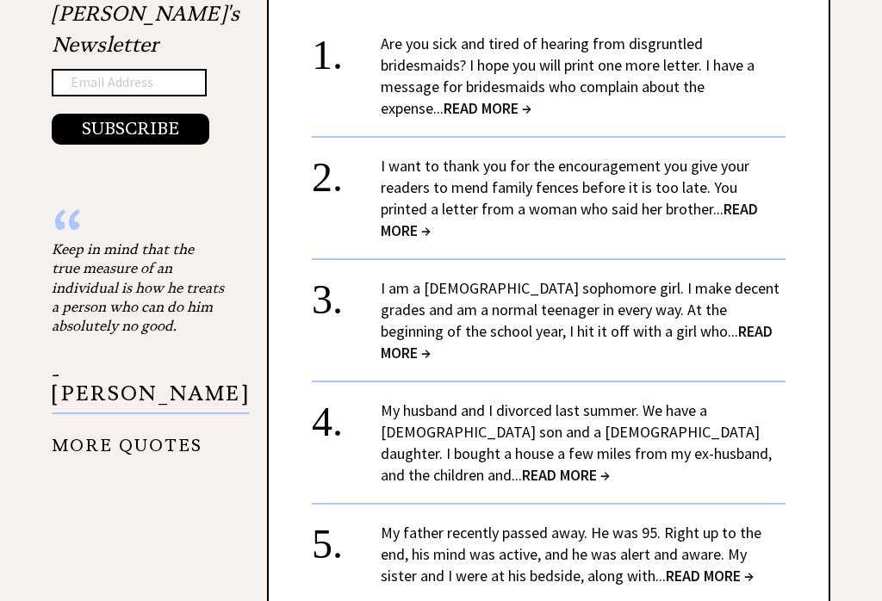
click at [454, 402] on link "My husband and I divorced last summer. We have a [DEMOGRAPHIC_DATA] son and a […" at bounding box center [576, 444] width 391 height 84
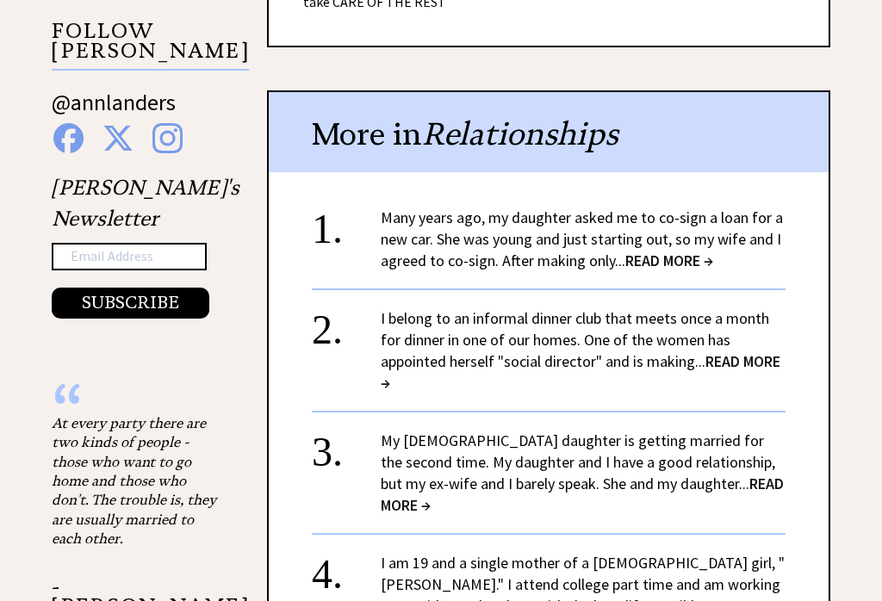
scroll to position [1835, 0]
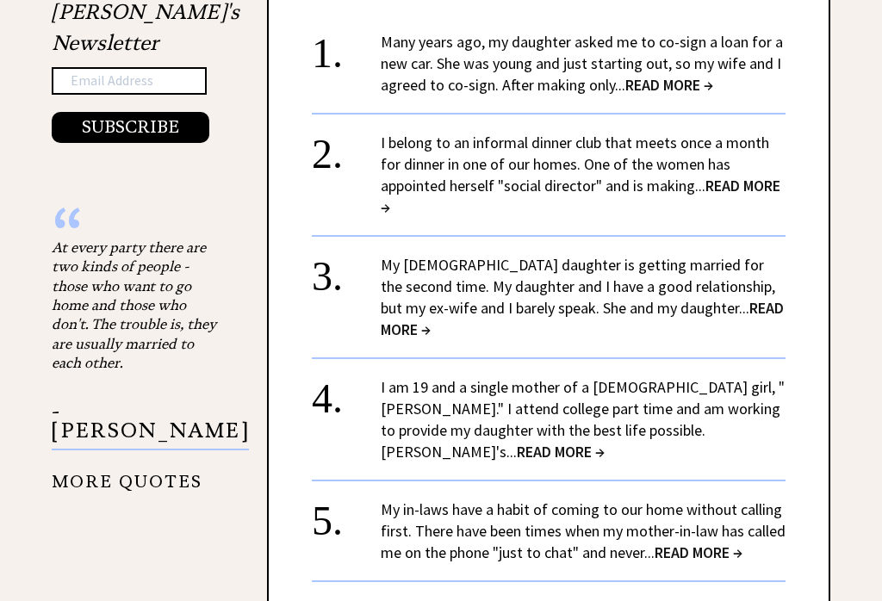
click at [516, 268] on link "My 32-year-old daughter is getting married for the second time. My daughter and…" at bounding box center [582, 297] width 403 height 84
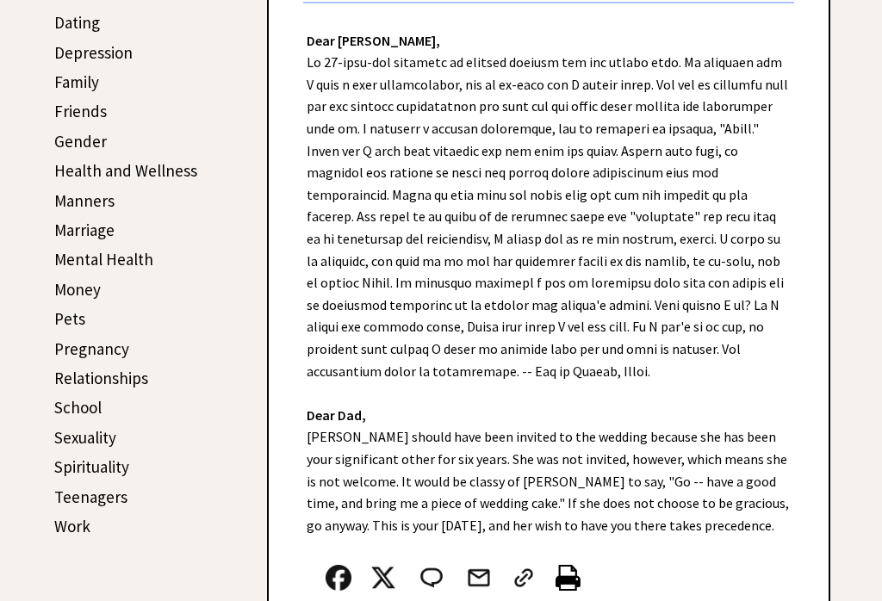
scroll to position [500, 0]
